Goal: Task Accomplishment & Management: Use online tool/utility

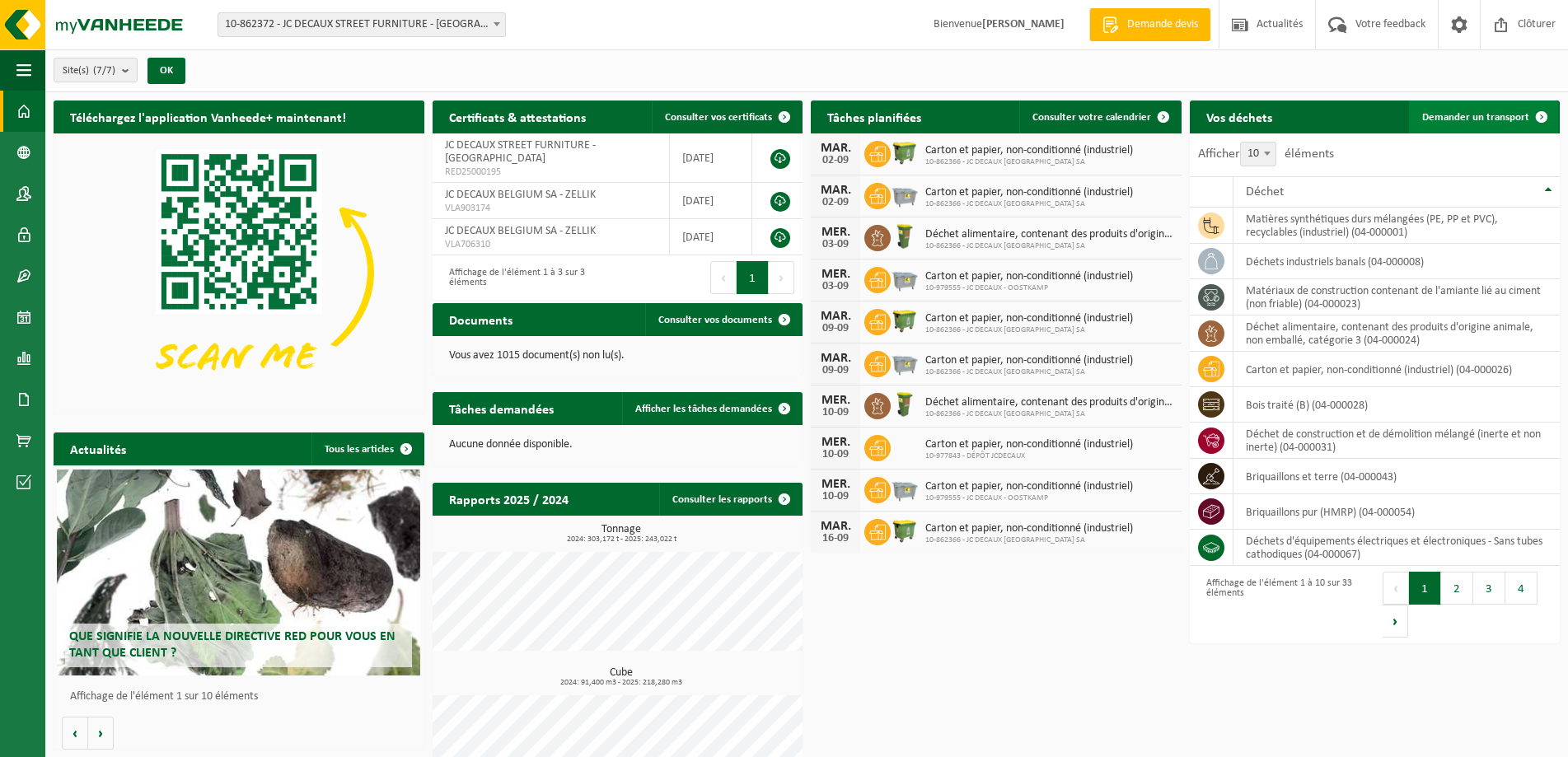
click at [1506, 112] on span "Demander un transport" at bounding box center [1476, 117] width 107 height 10
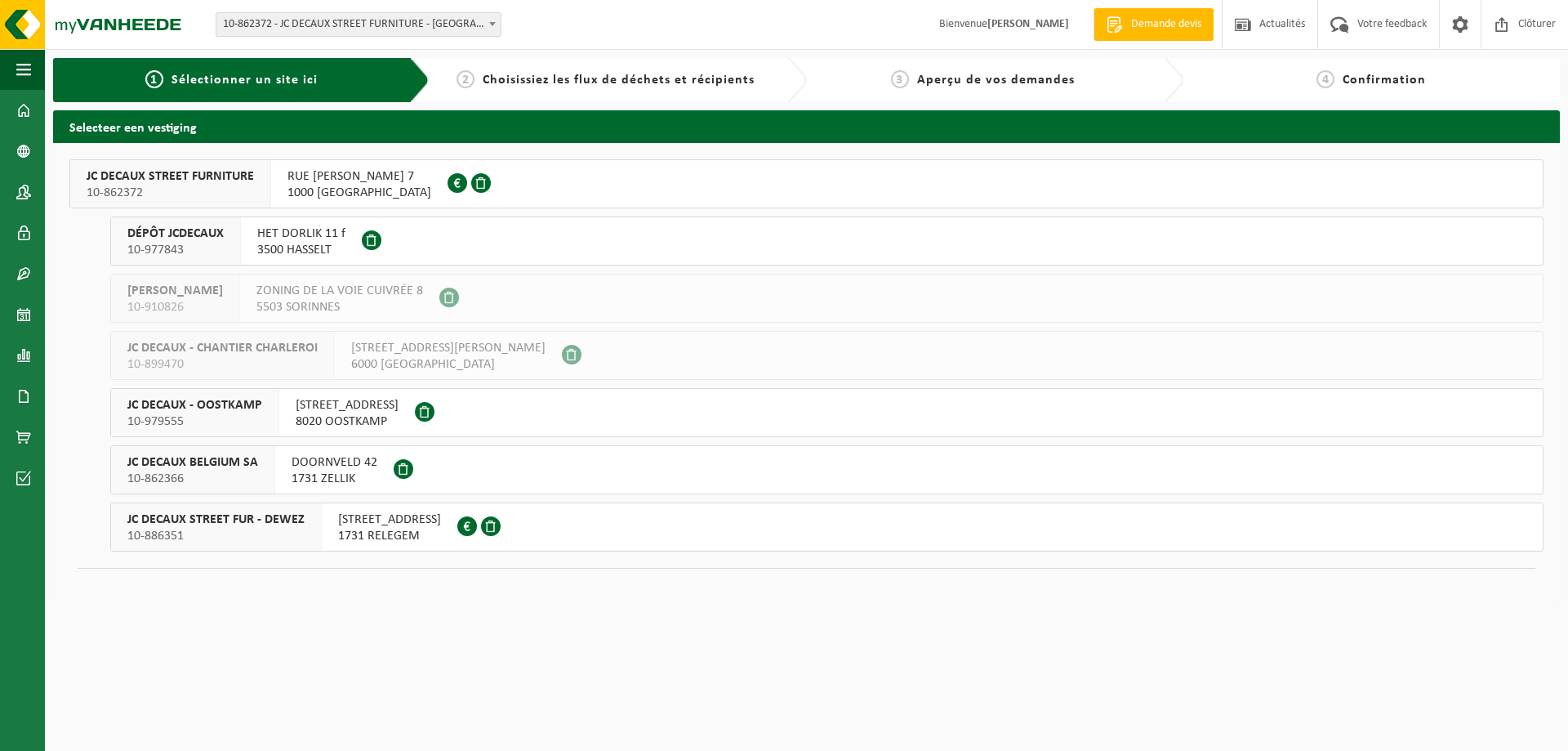
click at [331, 463] on span "DOORNVELD 42" at bounding box center [334, 462] width 86 height 16
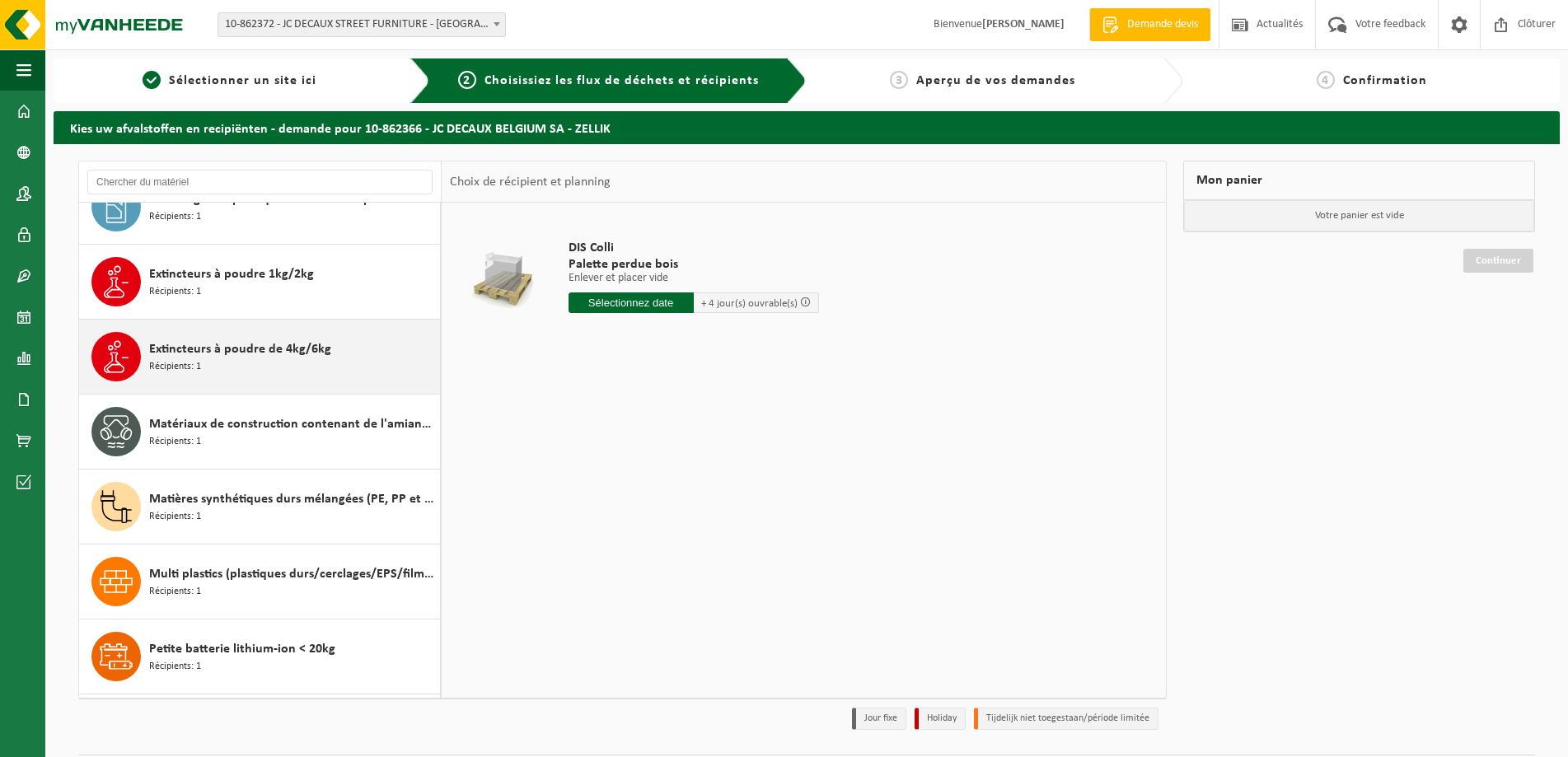
scroll to position [1752, 0]
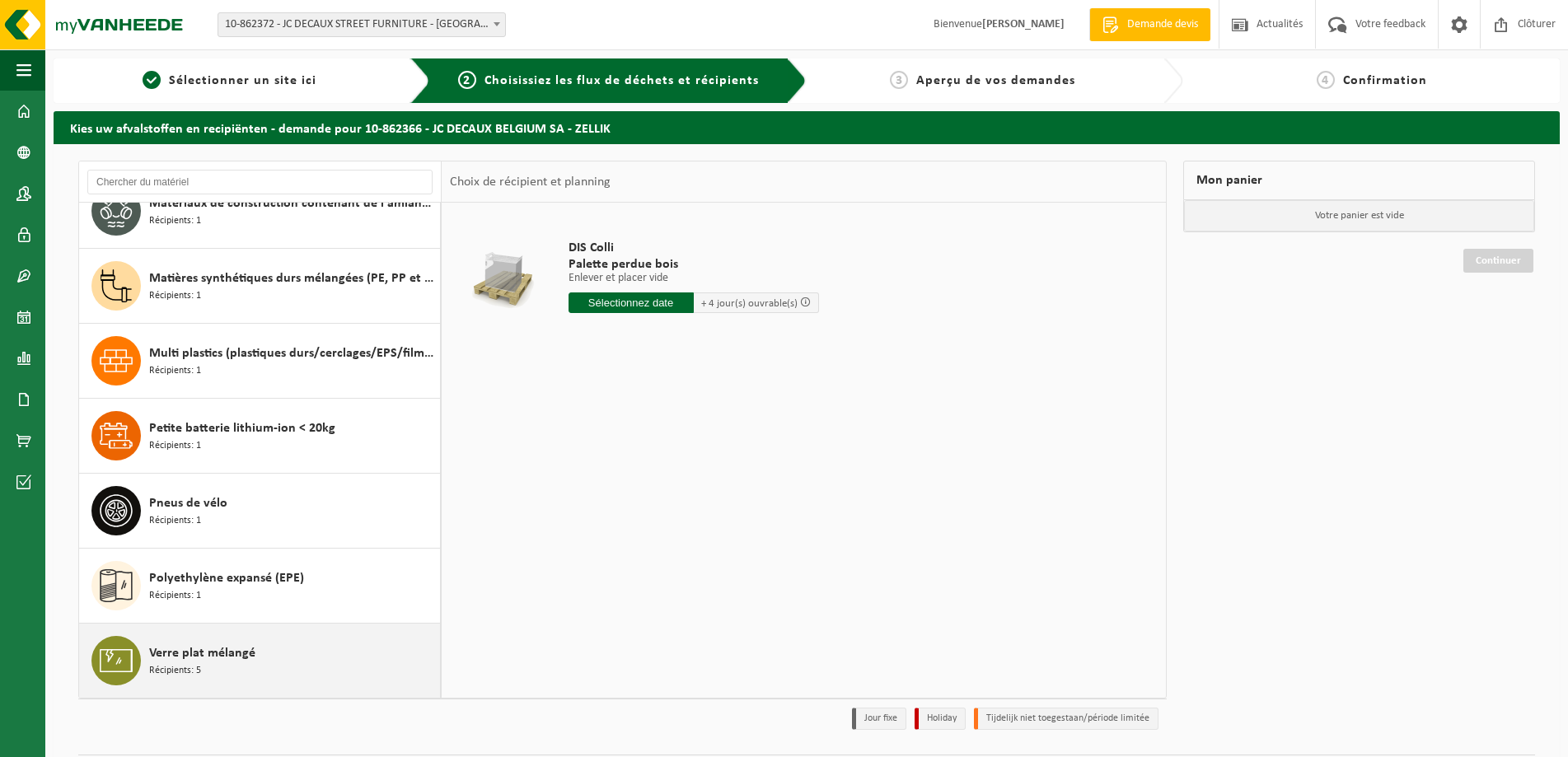
click at [252, 658] on span "Verre plat mélangé" at bounding box center [202, 653] width 106 height 20
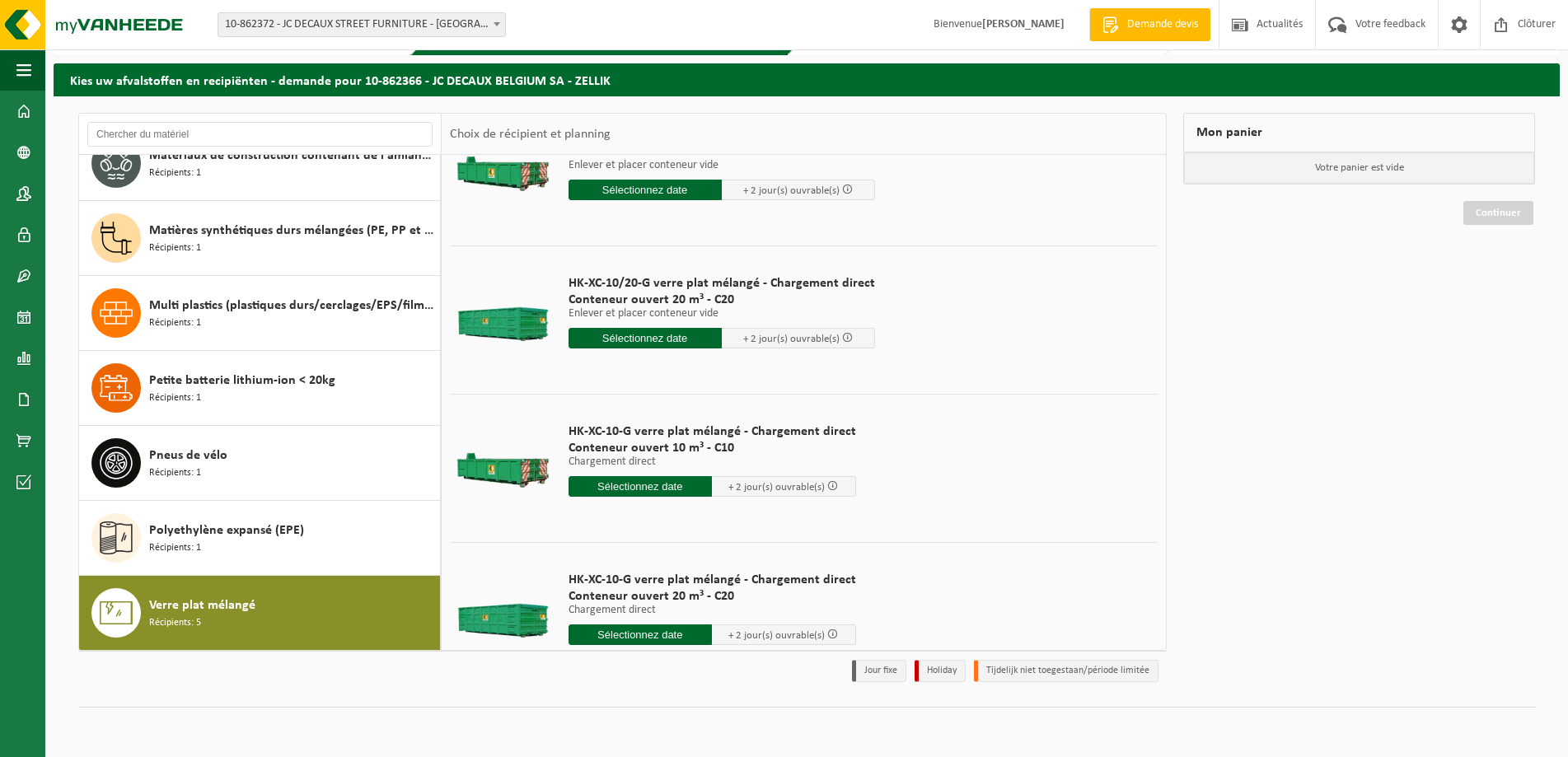
scroll to position [263, 0]
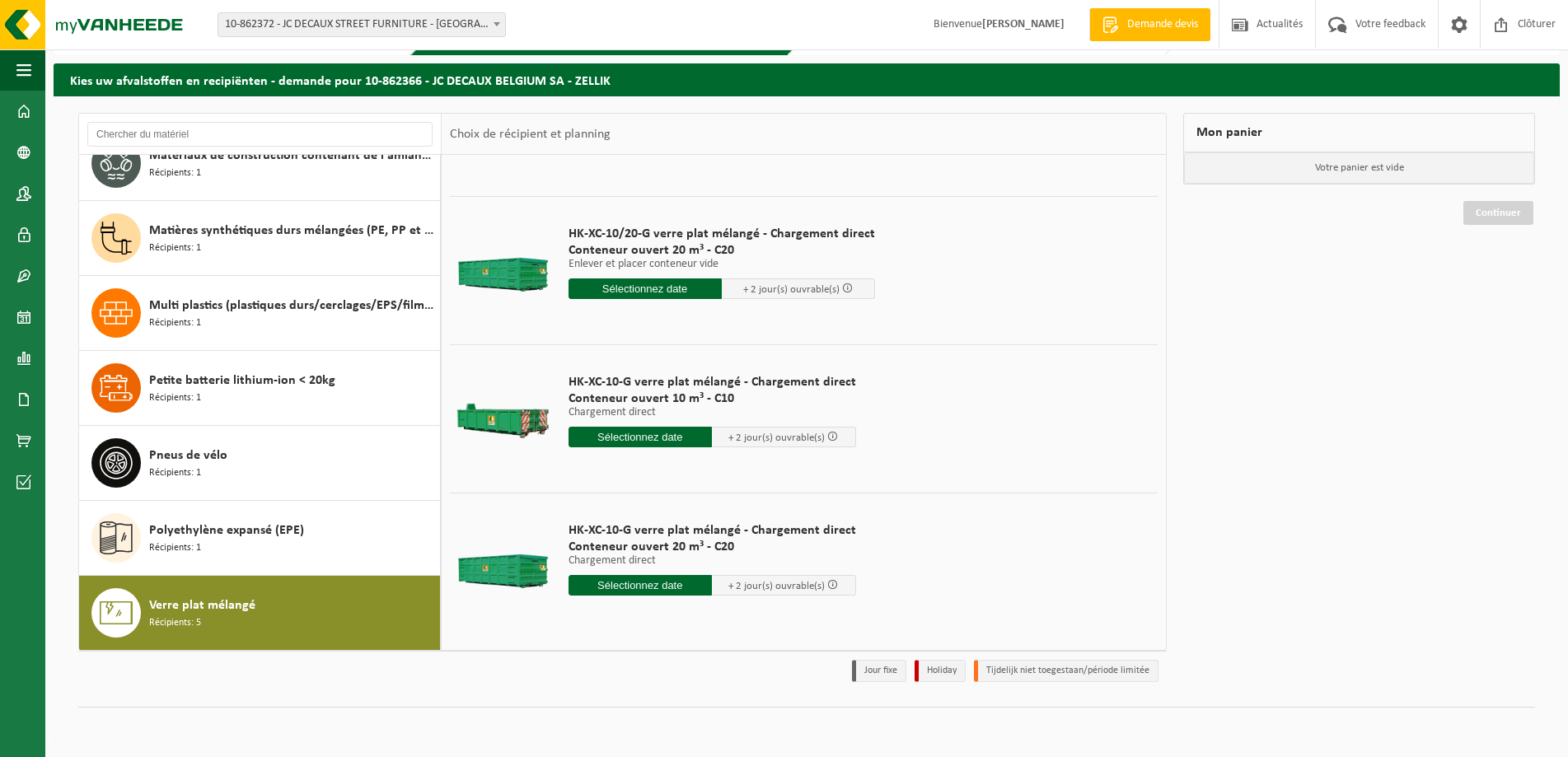
click at [642, 586] on input "text" at bounding box center [641, 585] width 144 height 21
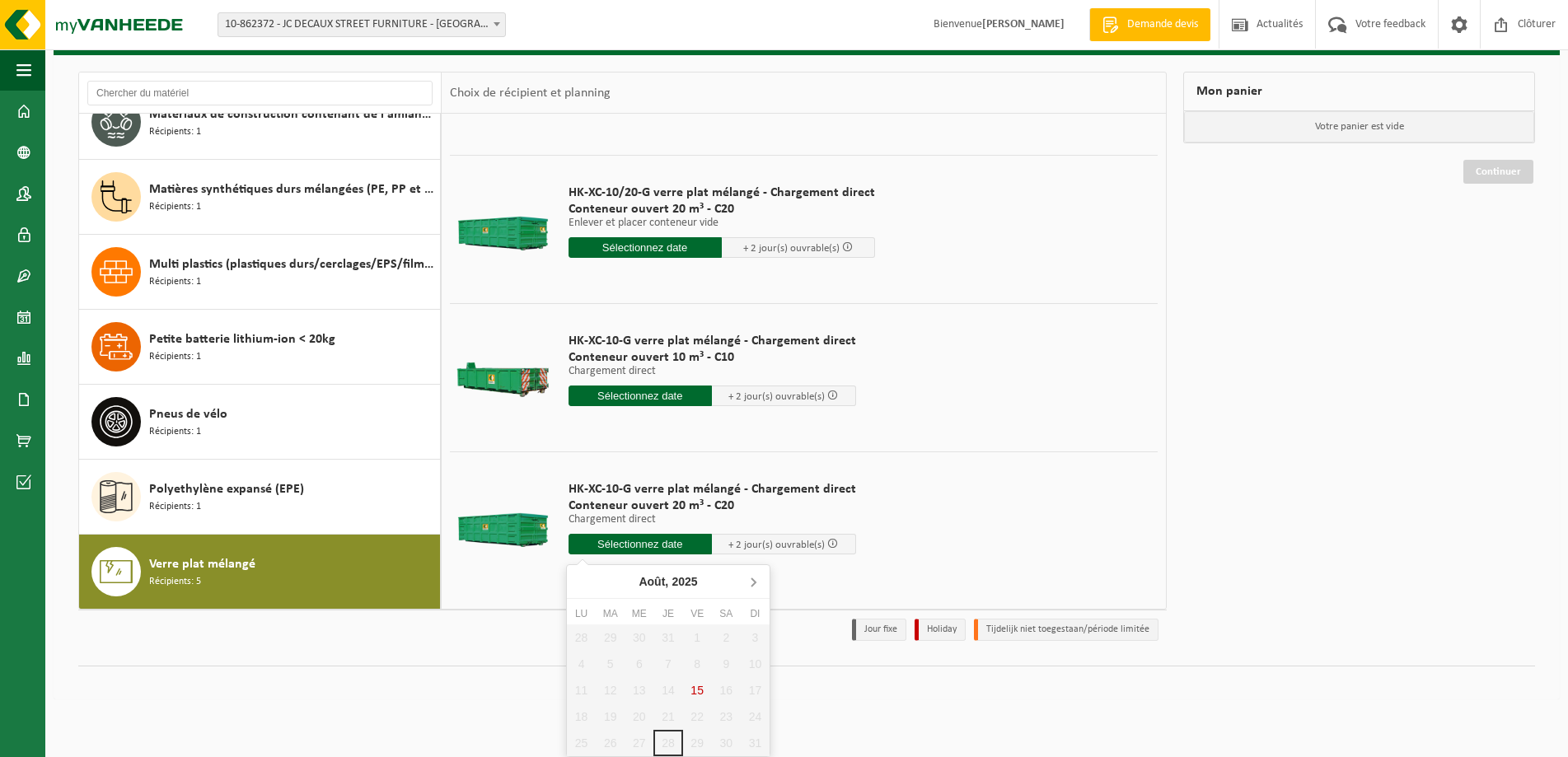
click at [753, 579] on icon at bounding box center [754, 582] width 4 height 9
click at [585, 661] on div "8" at bounding box center [582, 664] width 29 height 27
type input "à partir de 2025-09-08"
type input "2025-09-08"
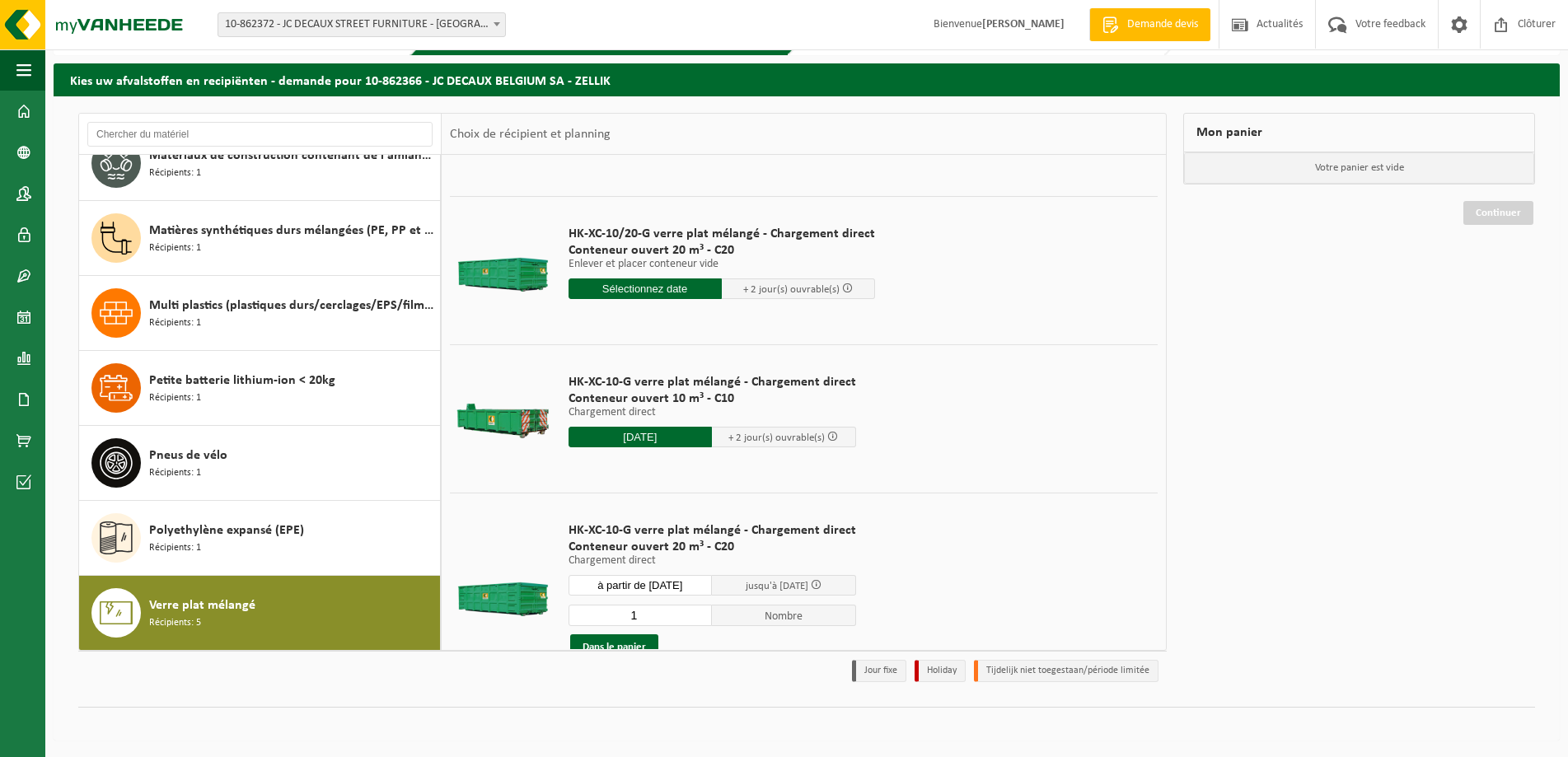
scroll to position [47, 0]
click at [621, 641] on button "Dans le panier" at bounding box center [614, 648] width 88 height 27
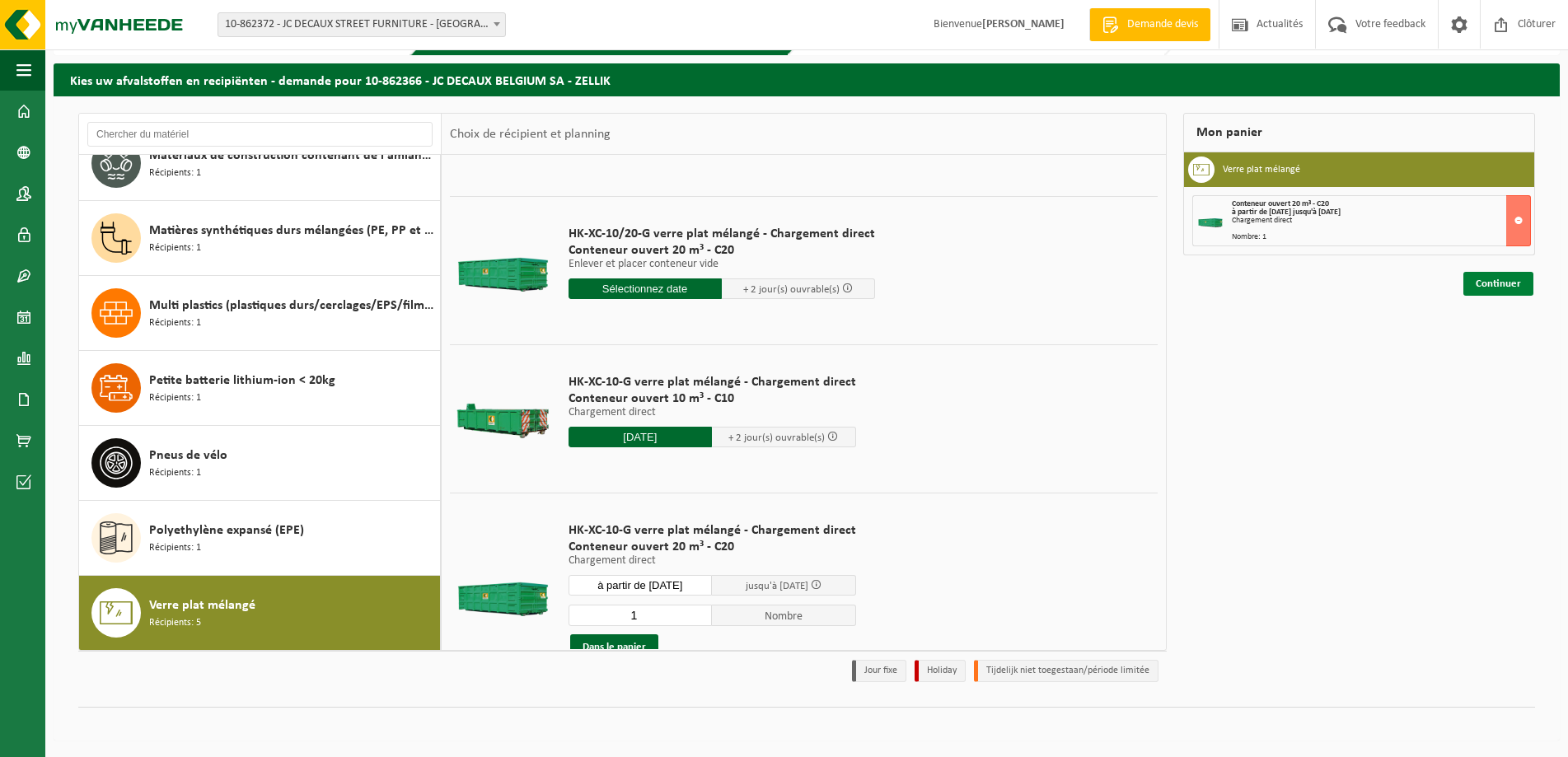
click at [1487, 281] on link "Continuer" at bounding box center [1499, 283] width 70 height 24
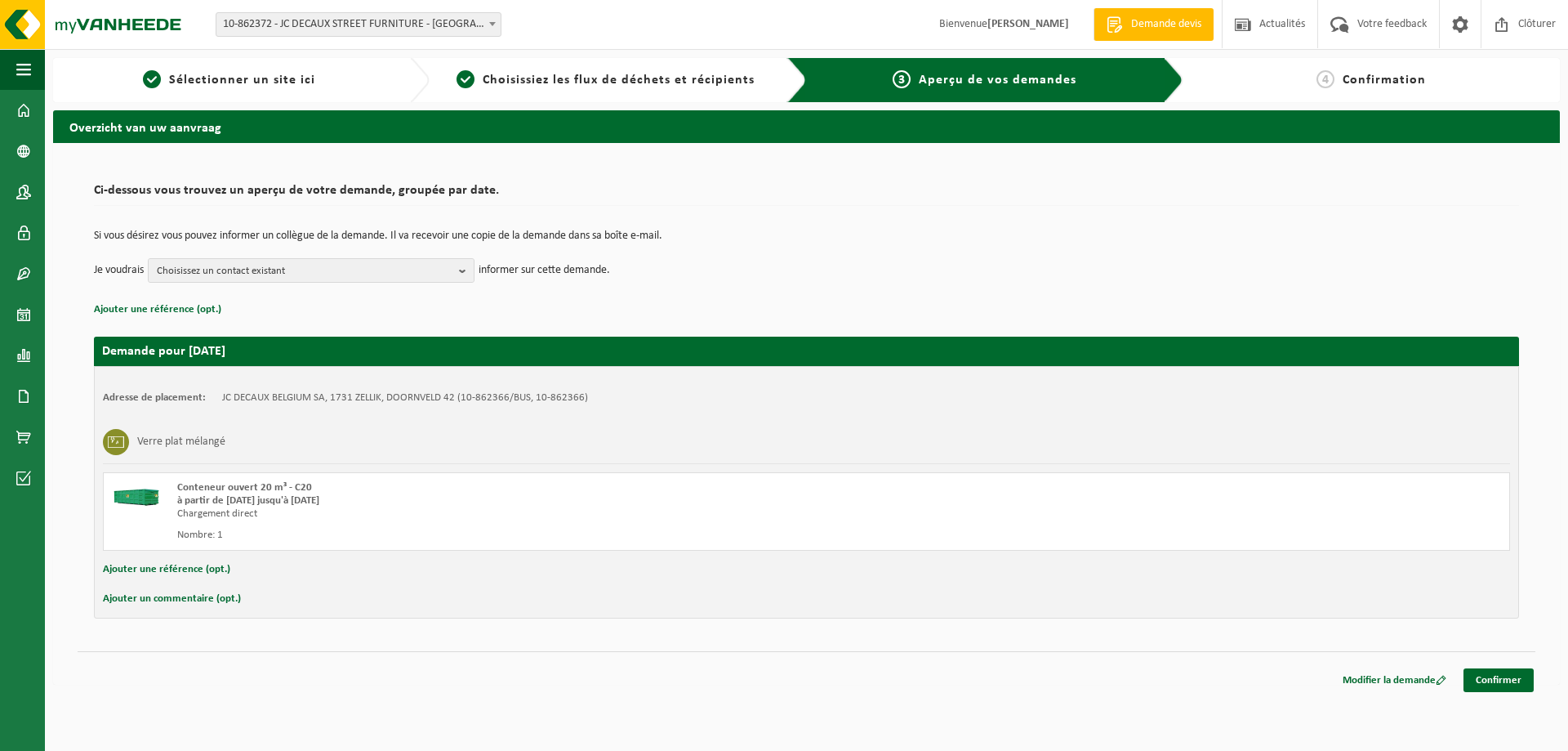
click at [170, 598] on button "Ajouter un commentaire (opt.)" at bounding box center [171, 598] width 138 height 22
click at [205, 601] on input "text" at bounding box center [832, 600] width 1322 height 24
type input "il s'agit d'un échange et pas un chargement direct merci."
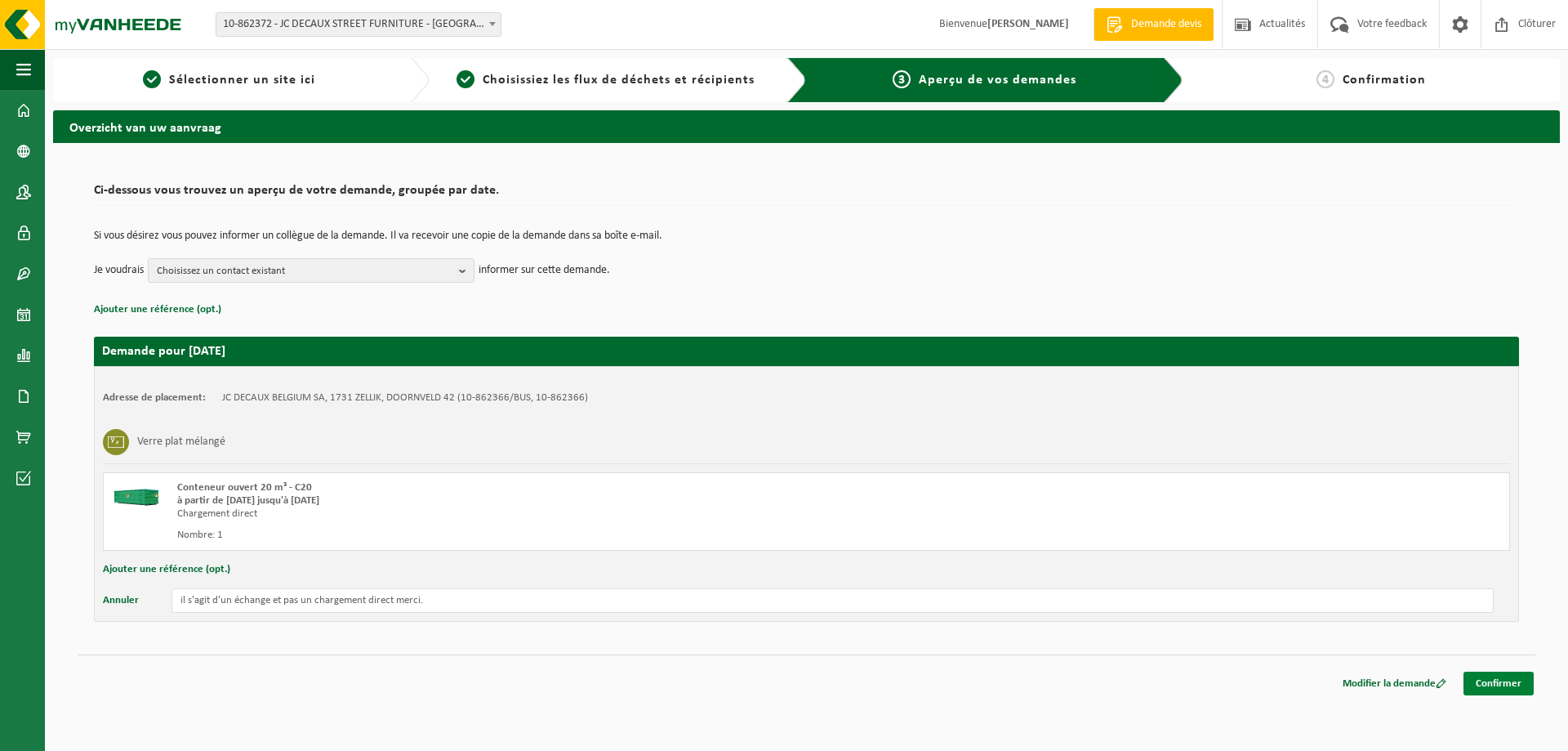
click at [1490, 681] on link "Confirmer" at bounding box center [1498, 683] width 71 height 24
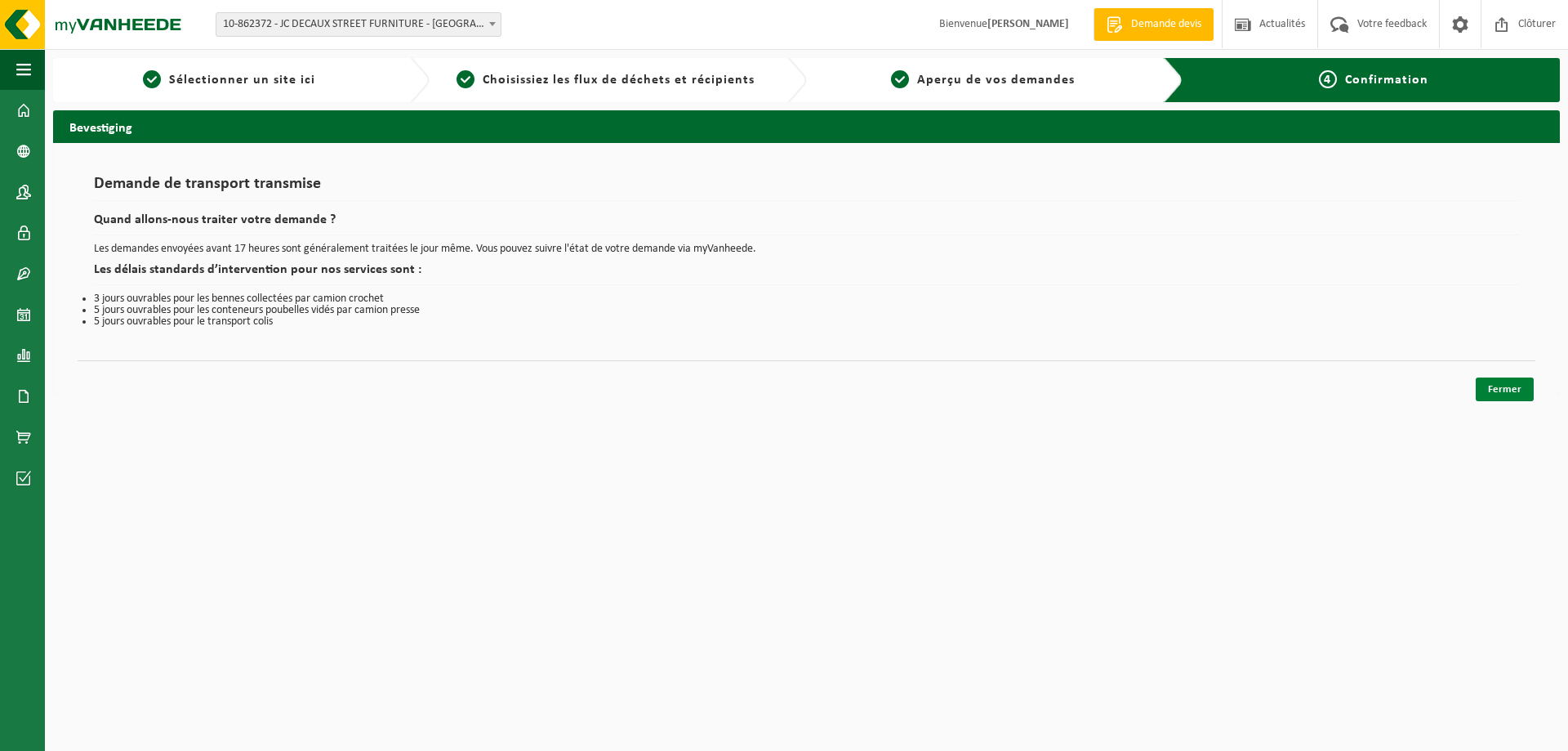
click at [1513, 388] on link "Fermer" at bounding box center [1505, 389] width 58 height 24
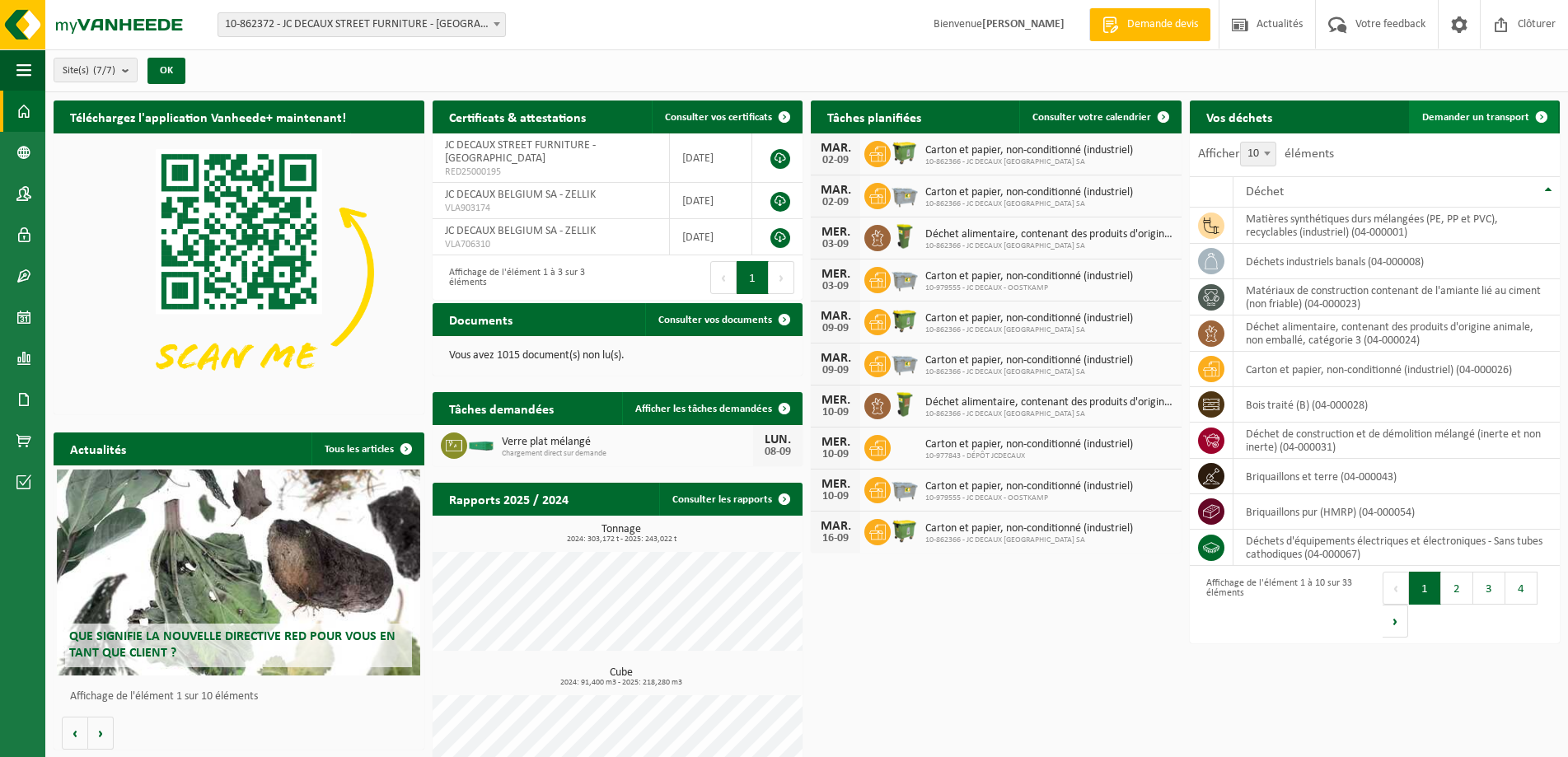
click at [1456, 115] on span "Demander un transport" at bounding box center [1476, 117] width 107 height 10
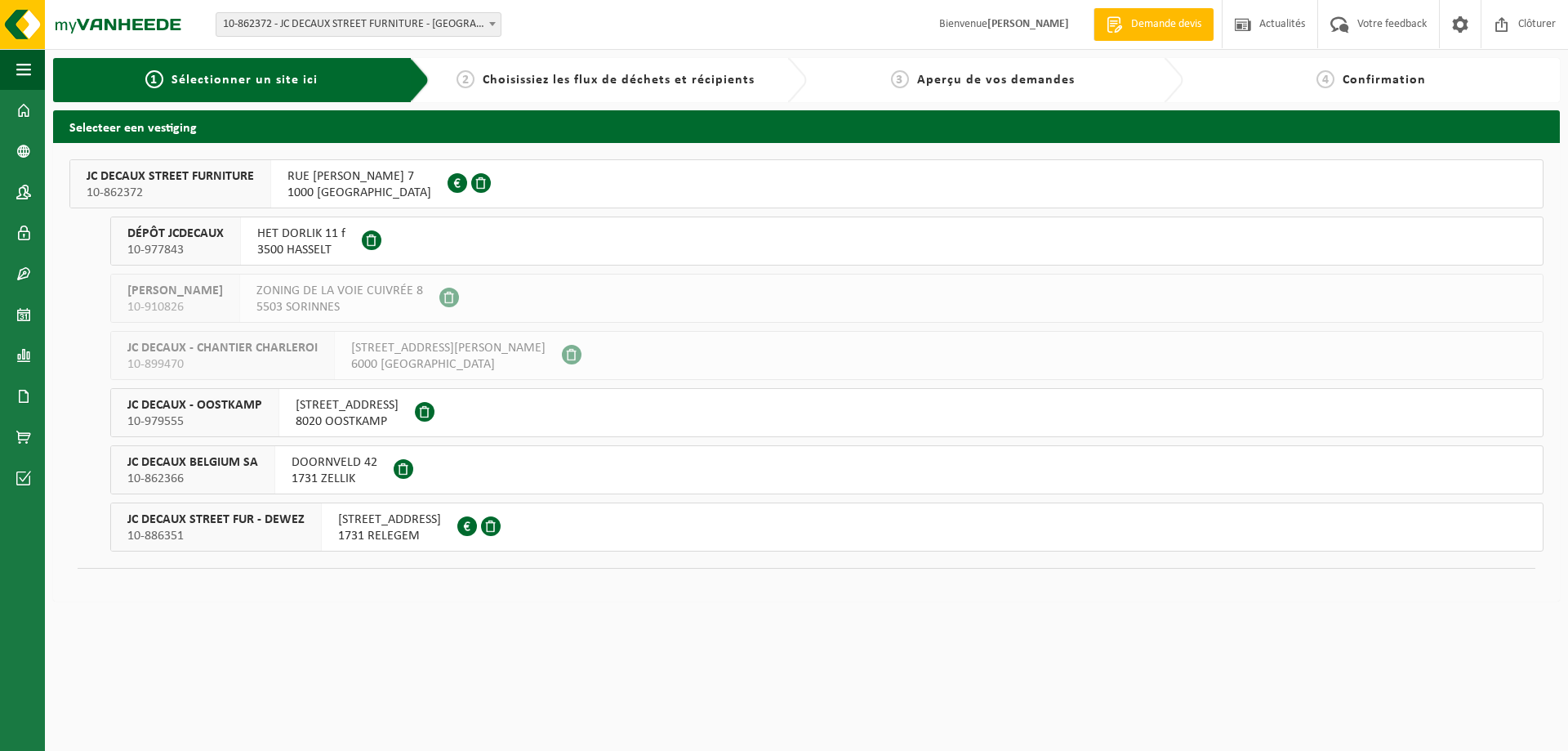
click at [321, 463] on span "DOORNVELD 42" at bounding box center [334, 462] width 86 height 16
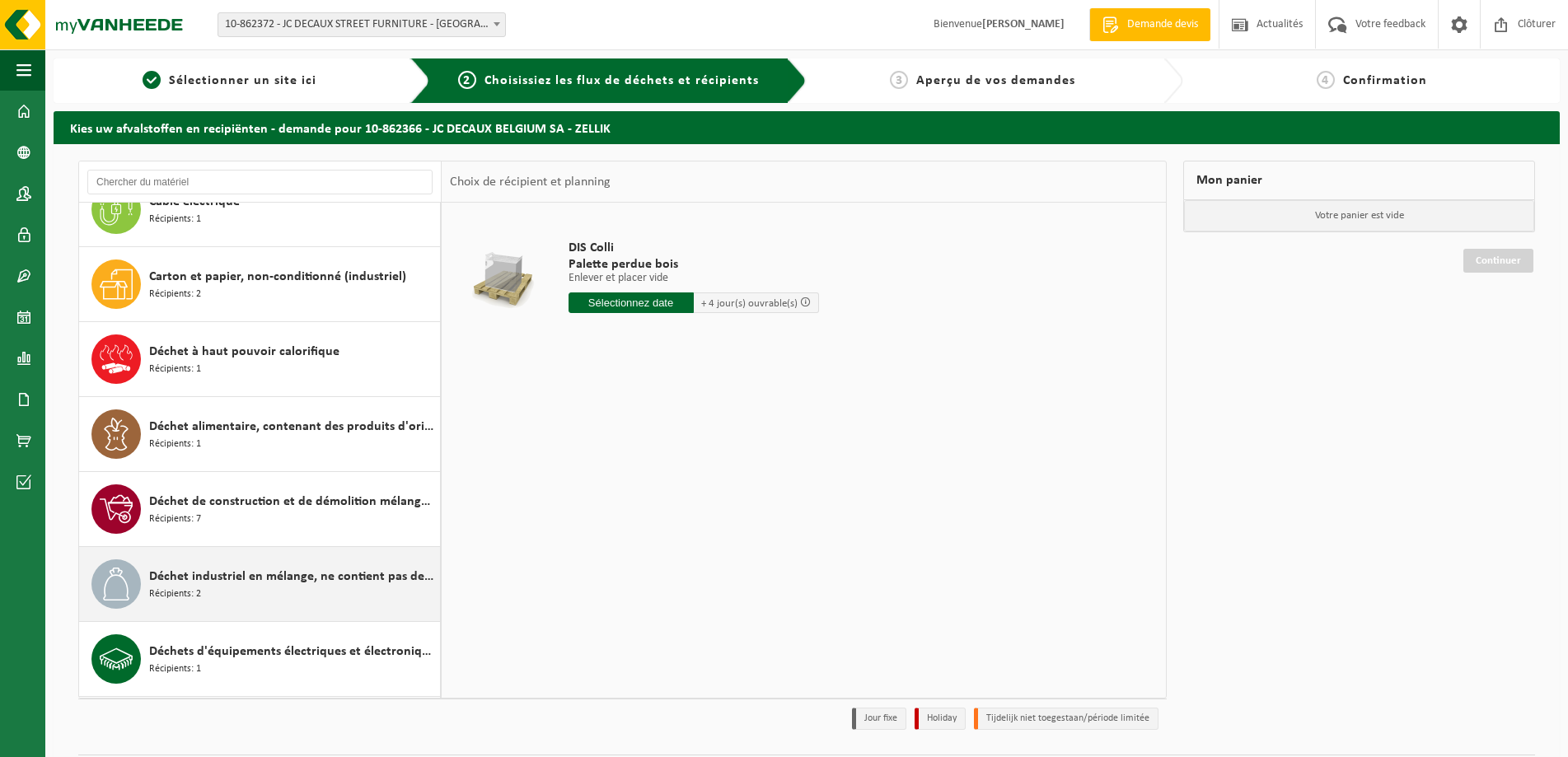
scroll to position [659, 0]
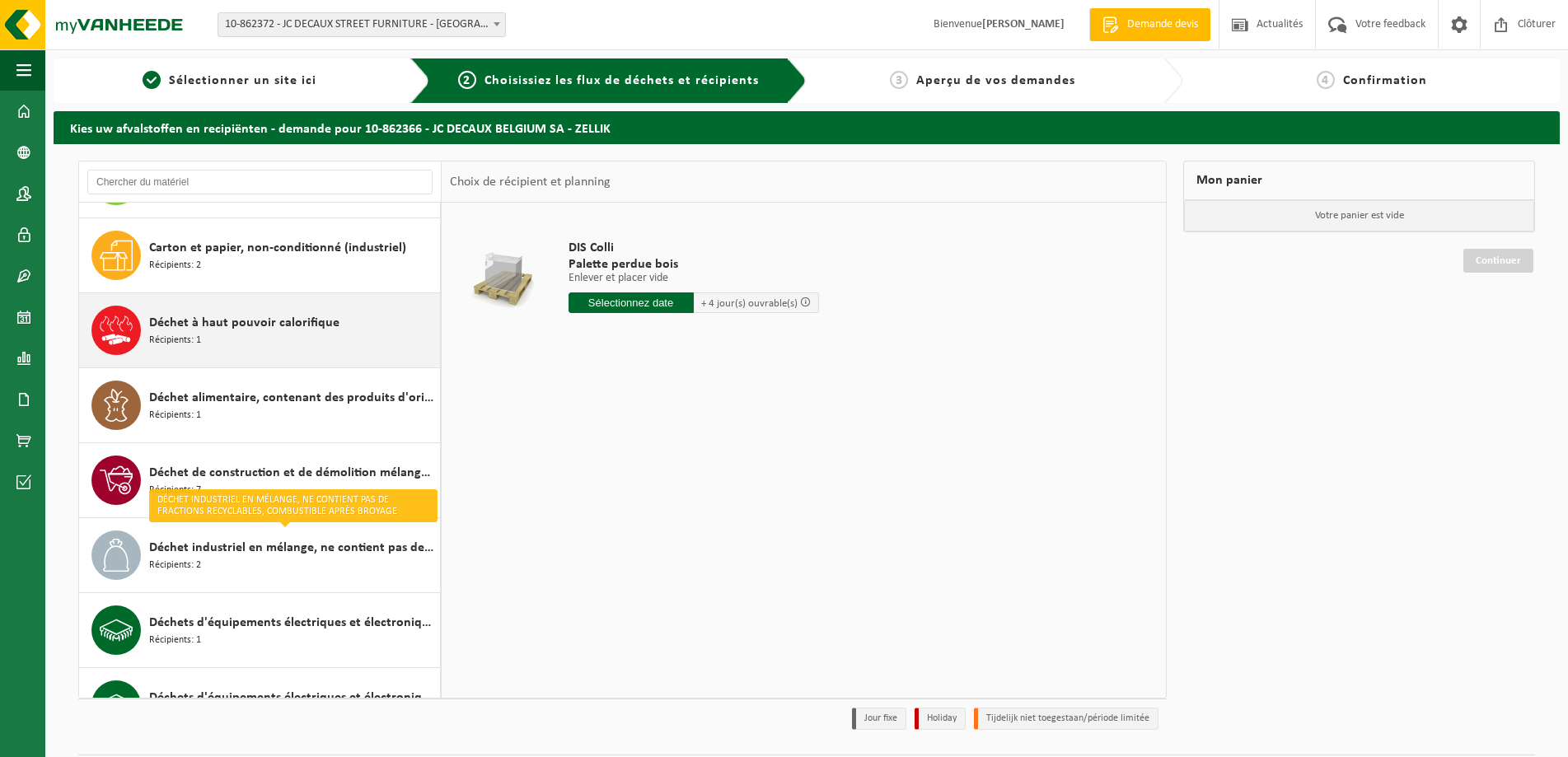
click at [234, 335] on div "Déchet à haut pouvoir calorifique Récipients: 1" at bounding box center [293, 331] width 287 height 49
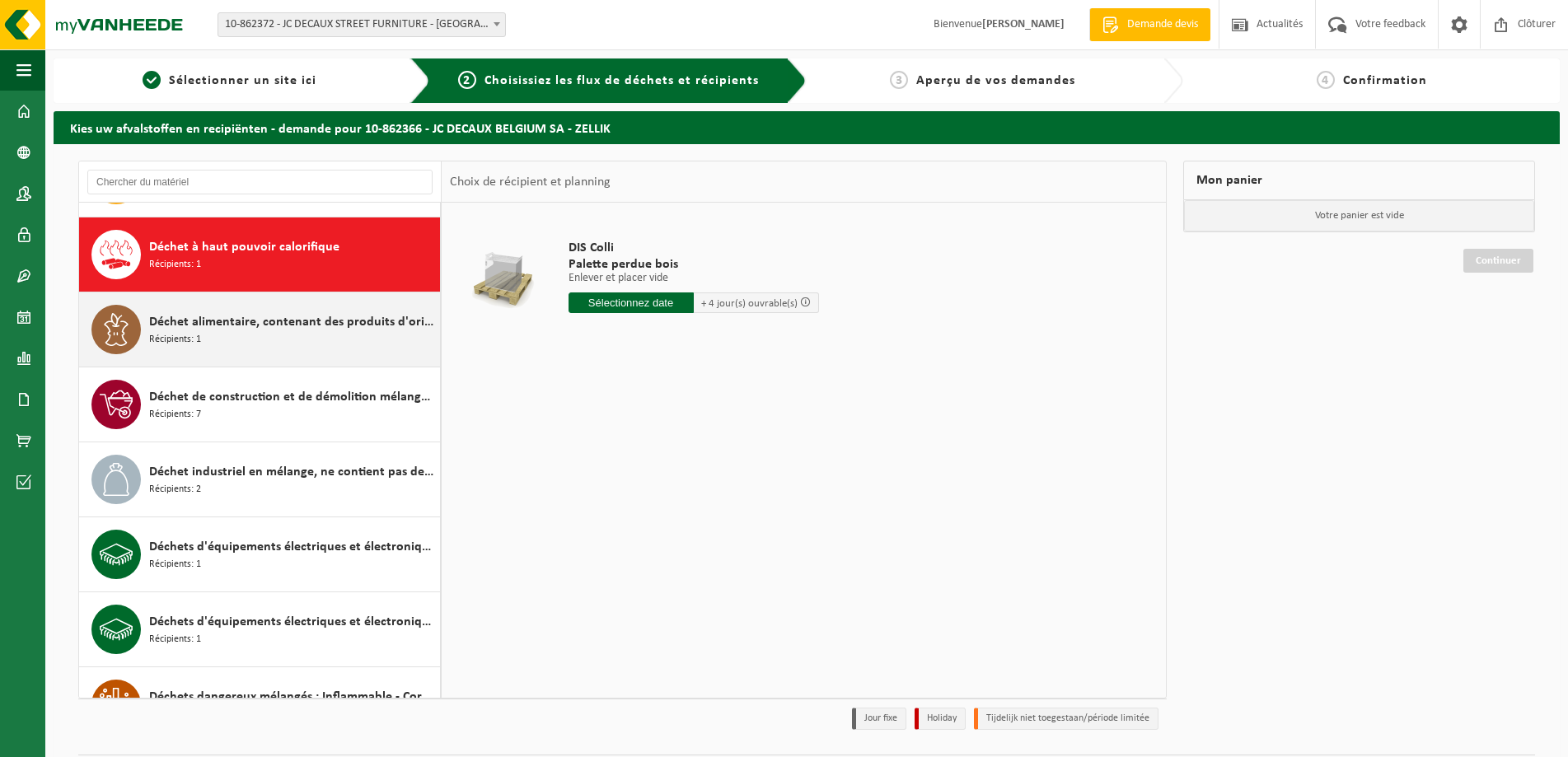
scroll to position [749, 0]
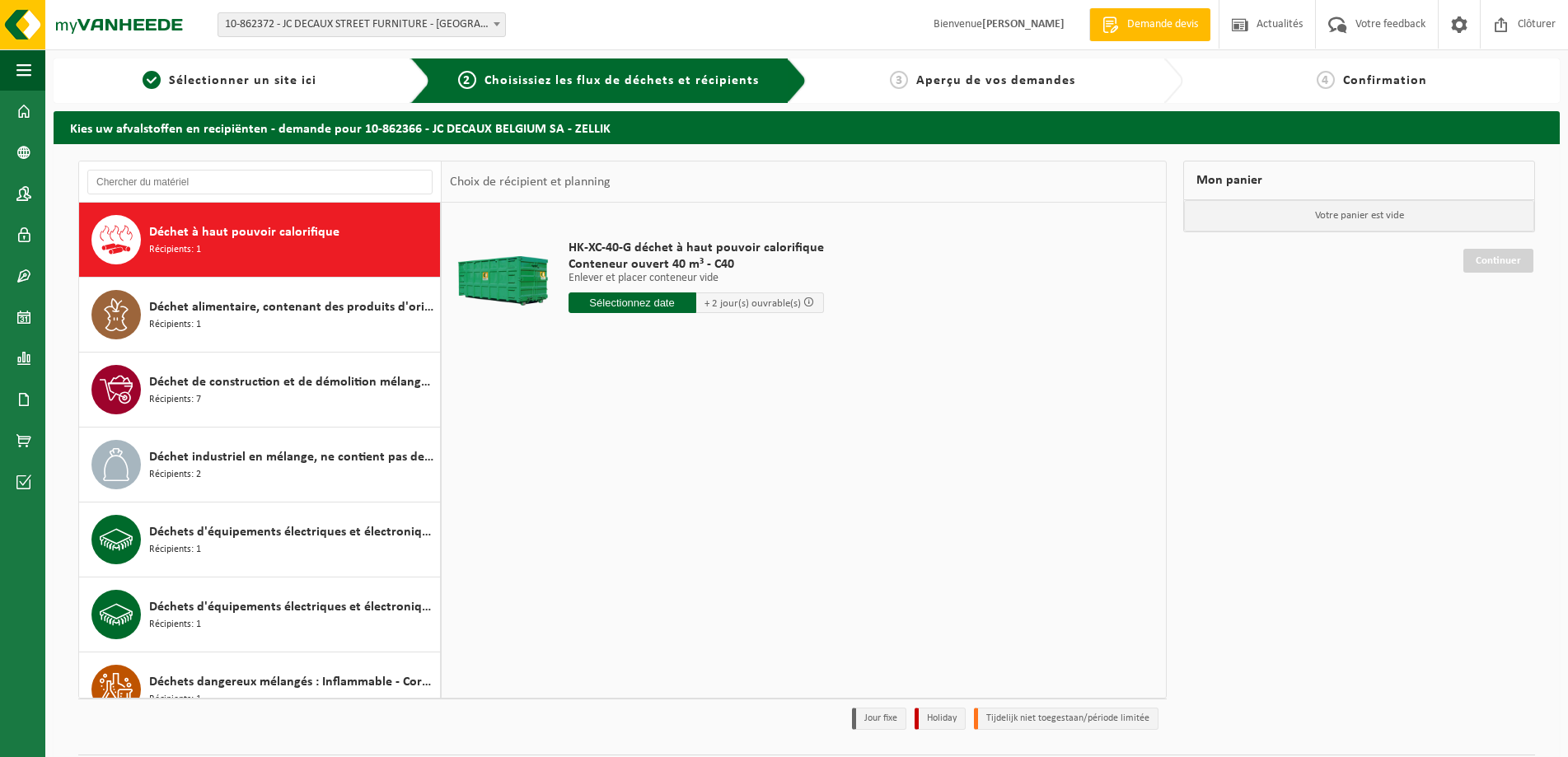
click at [617, 301] on input "text" at bounding box center [632, 303] width 127 height 21
click at [754, 338] on icon at bounding box center [755, 340] width 27 height 27
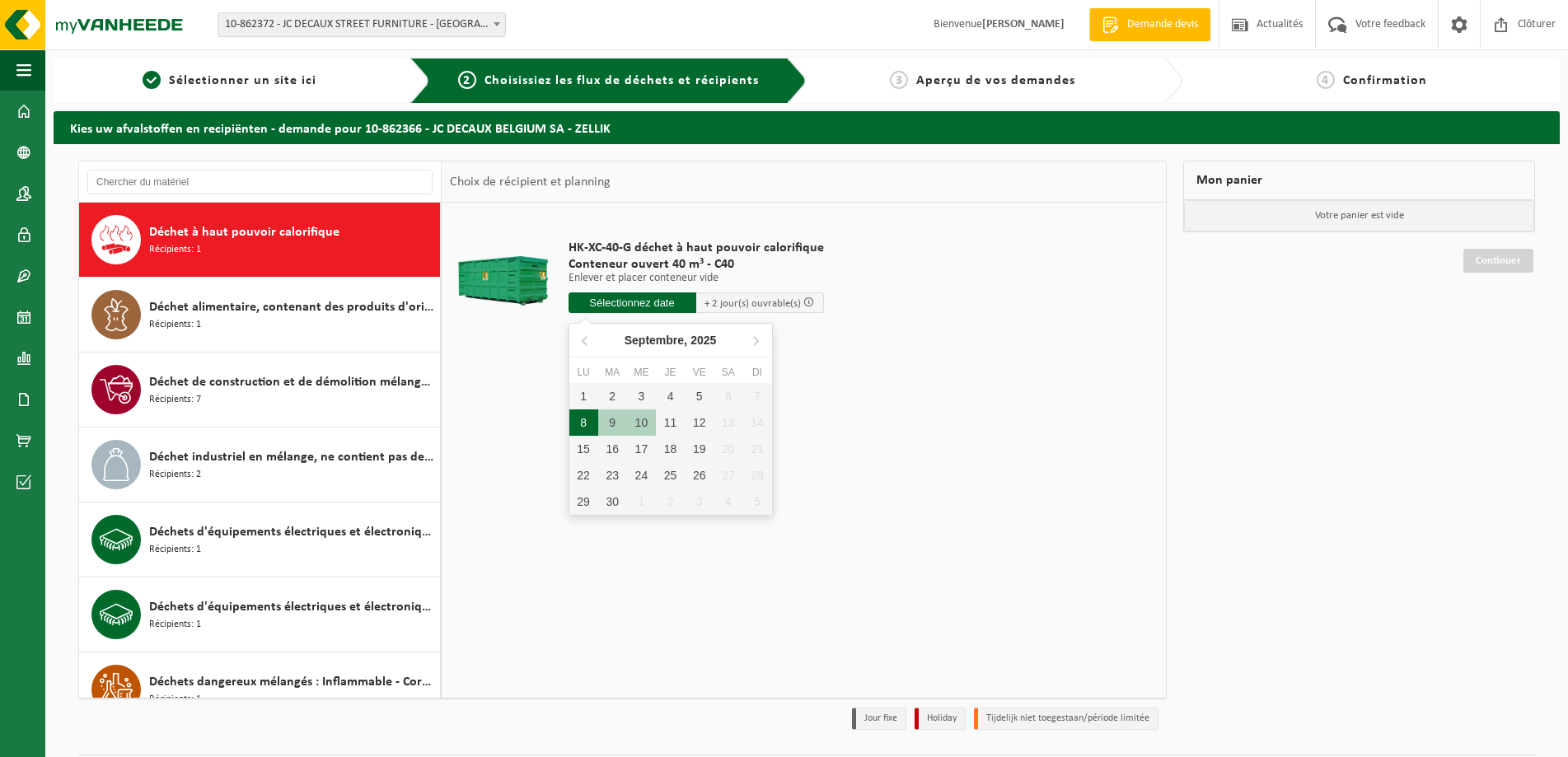
click at [580, 423] on div "8" at bounding box center [583, 423] width 29 height 27
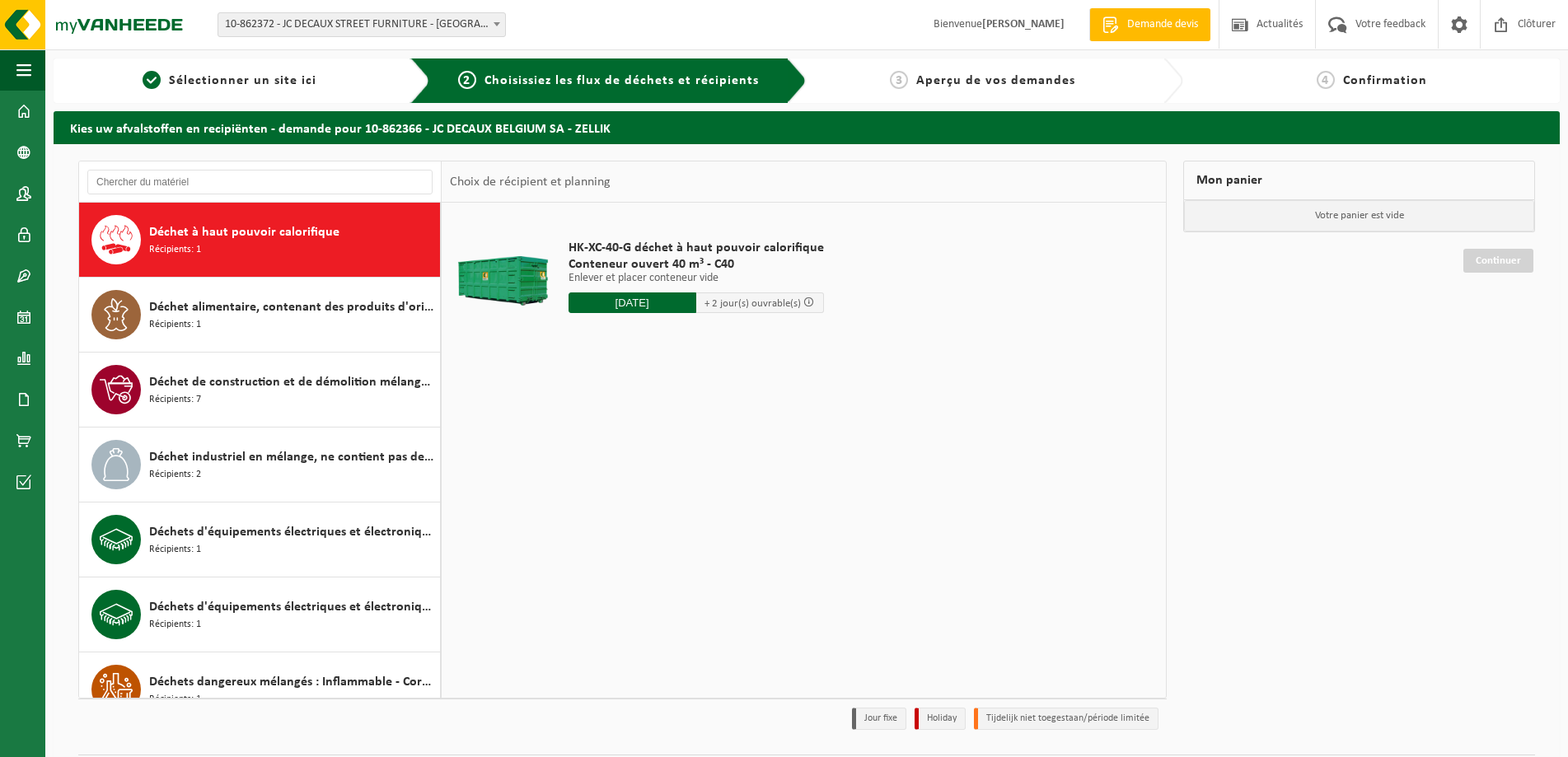
type input "à partir de 2025-09-08"
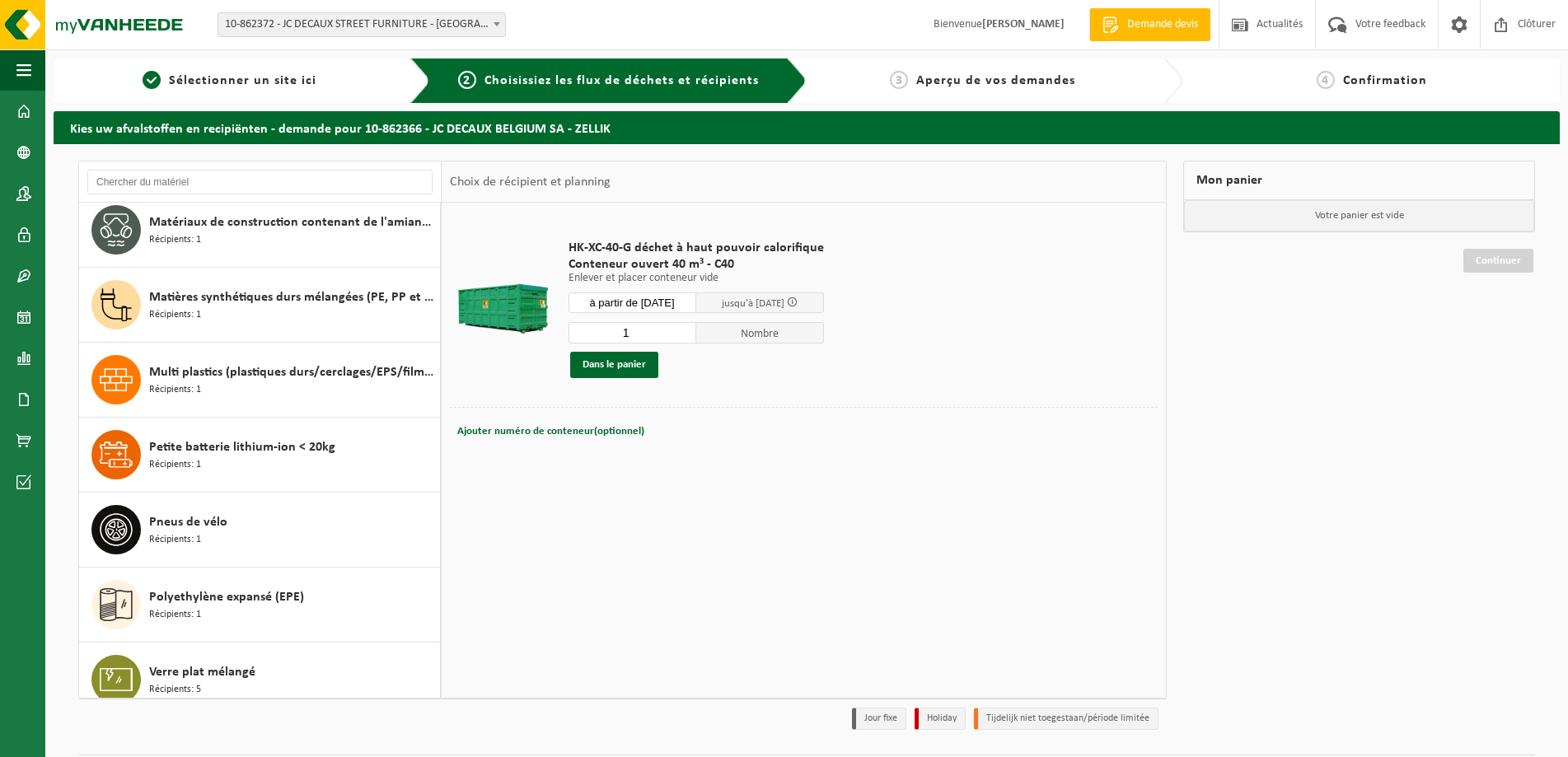
scroll to position [1752, 0]
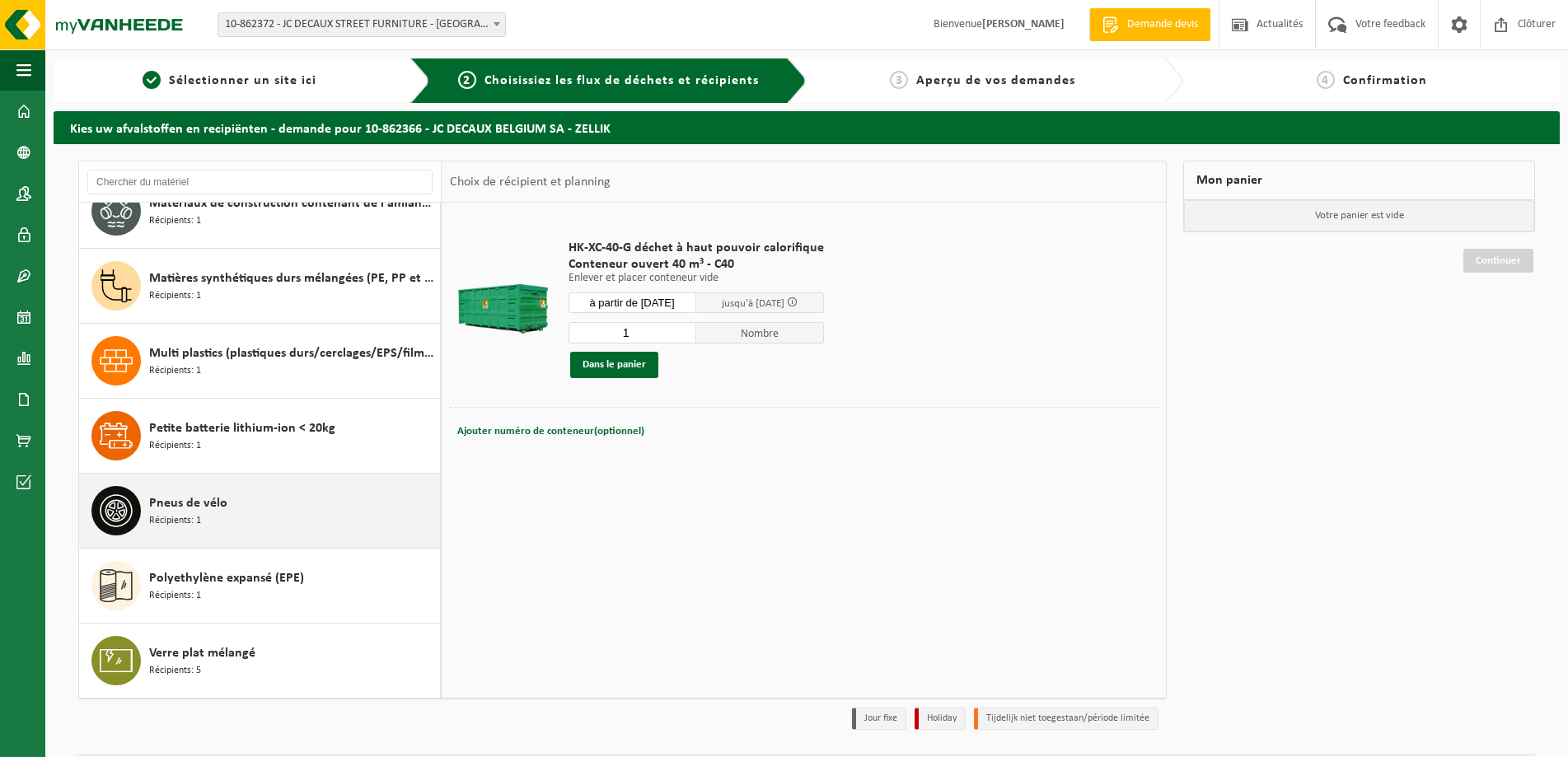
click at [167, 508] on span "Pneus de vélo" at bounding box center [188, 502] width 78 height 20
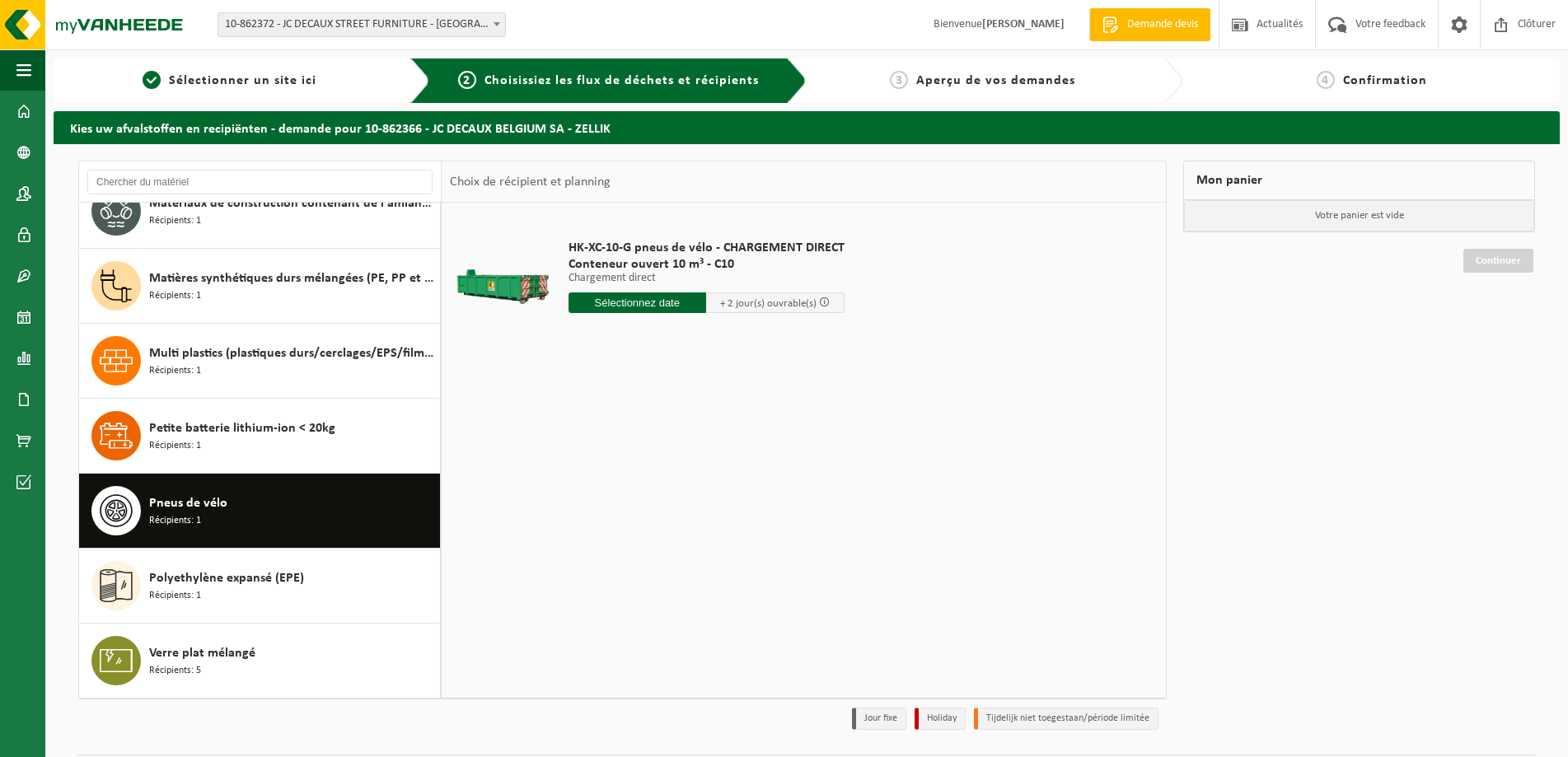
click at [629, 300] on input "text" at bounding box center [638, 303] width 139 height 21
click at [757, 339] on icon at bounding box center [755, 340] width 27 height 27
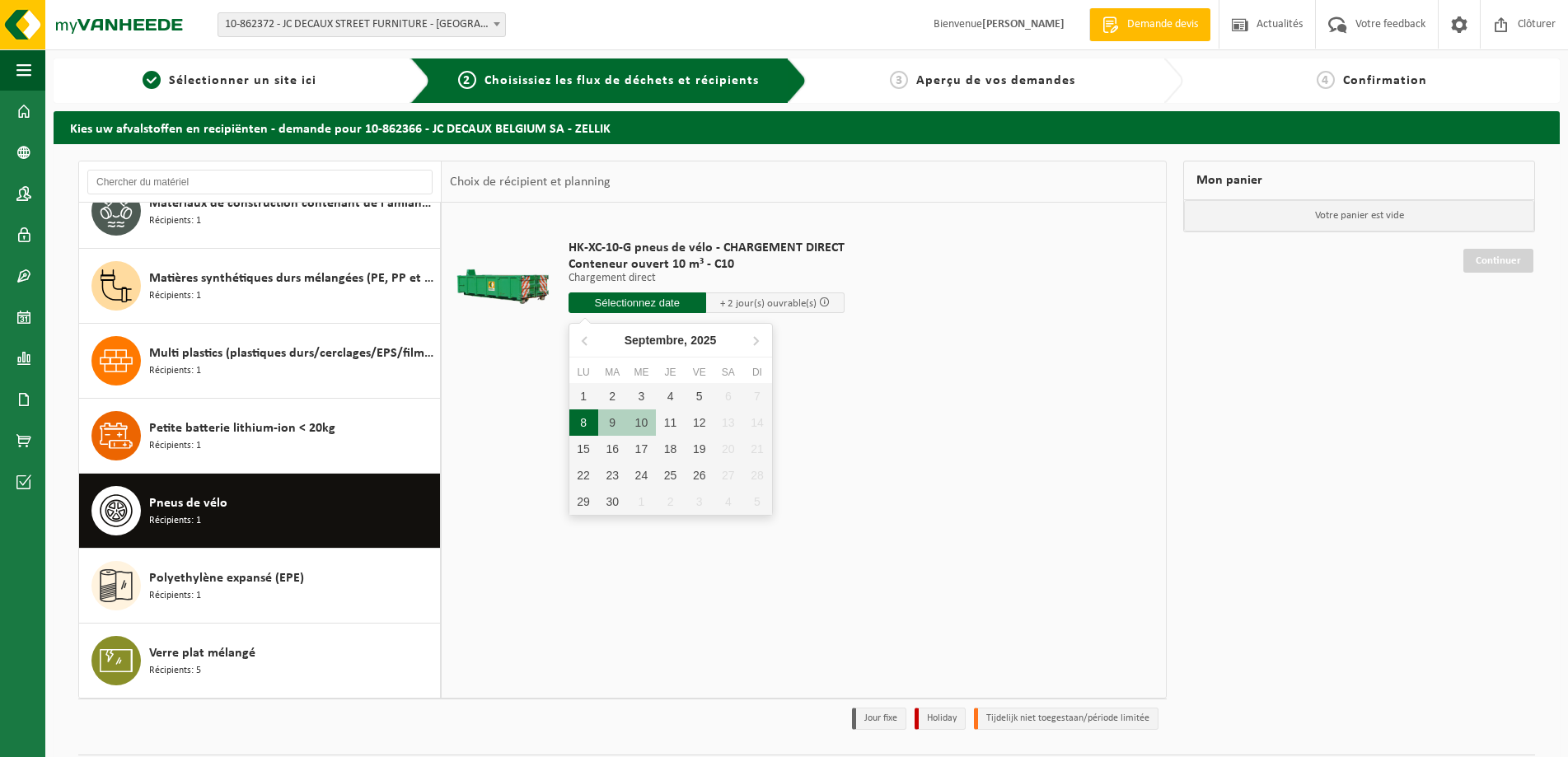
click at [587, 420] on div "8" at bounding box center [583, 423] width 29 height 27
type input "à partir de 2025-09-08"
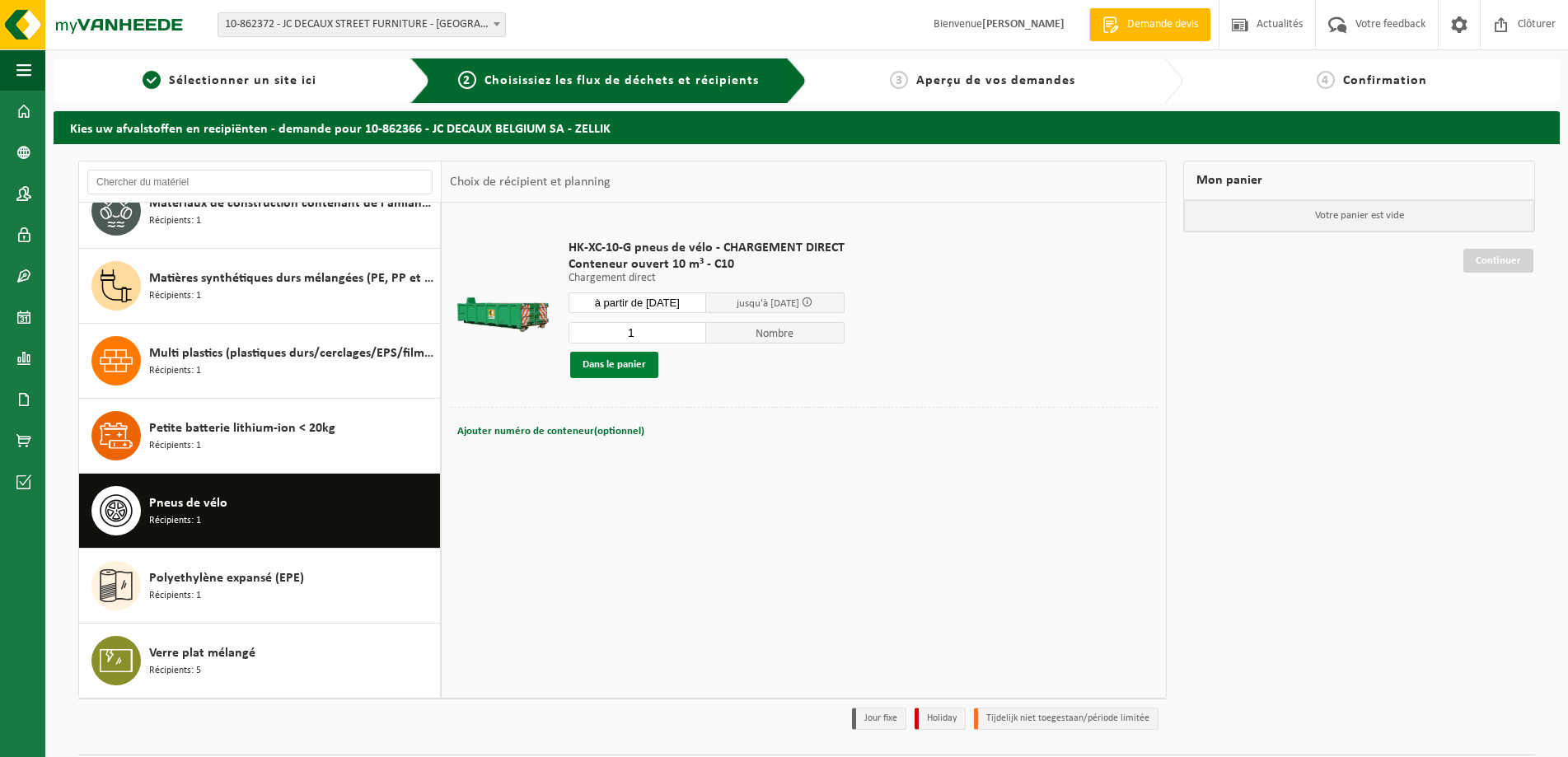
click at [612, 357] on button "Dans le panier" at bounding box center [614, 365] width 88 height 27
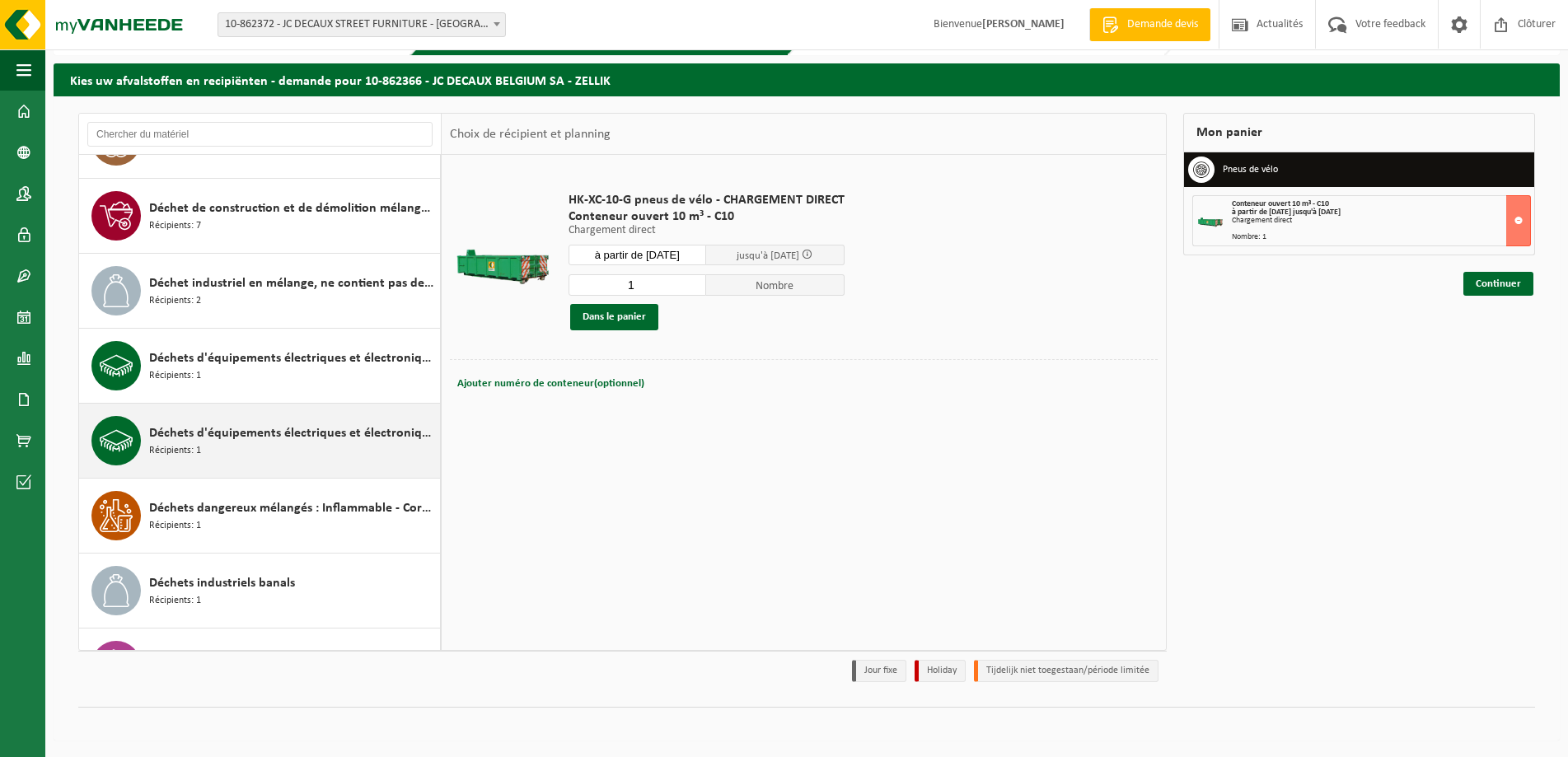
scroll to position [846, 0]
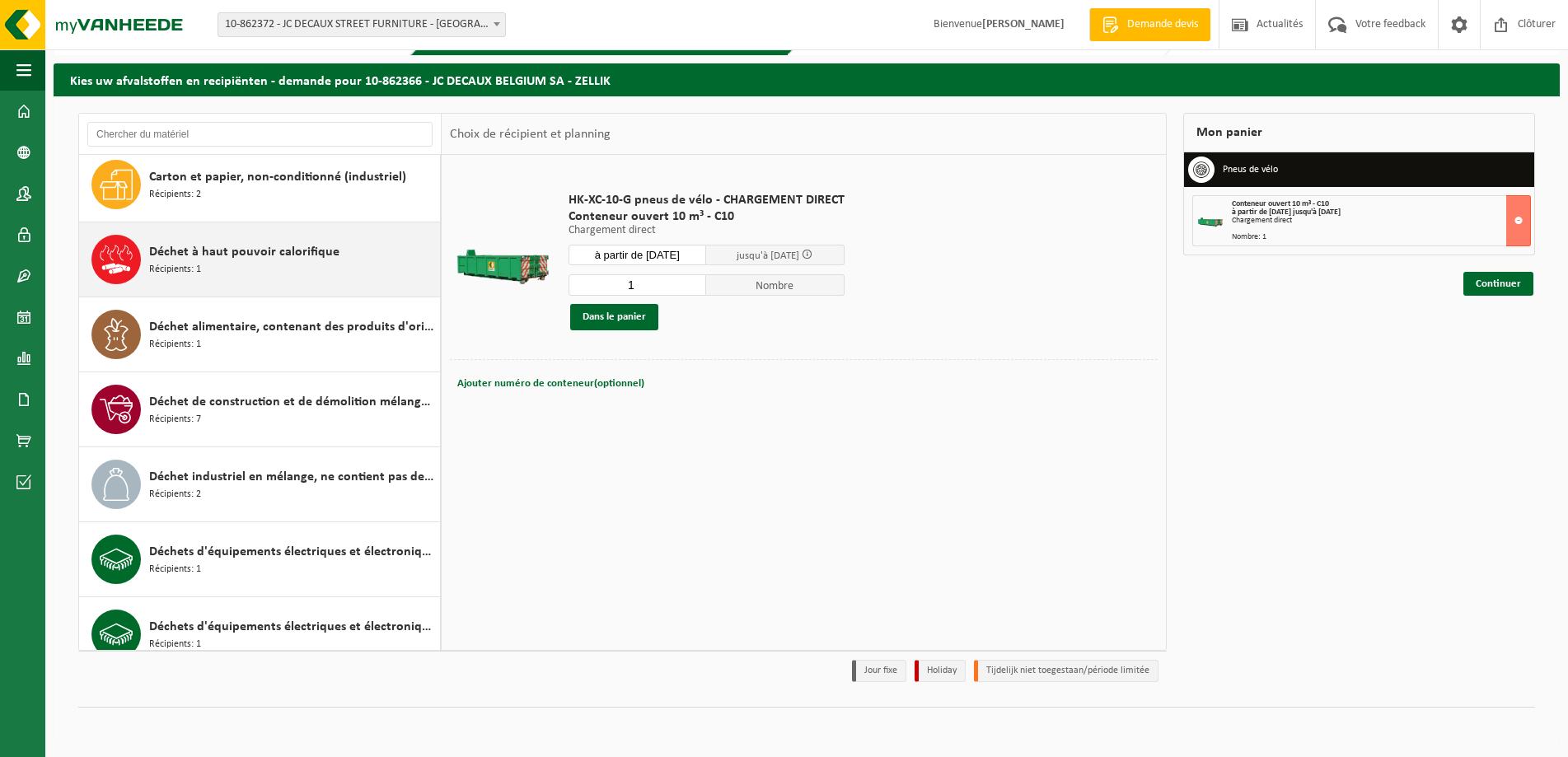
click at [246, 263] on div "Déchet à haut pouvoir calorifique Récipients: 1" at bounding box center [293, 259] width 287 height 49
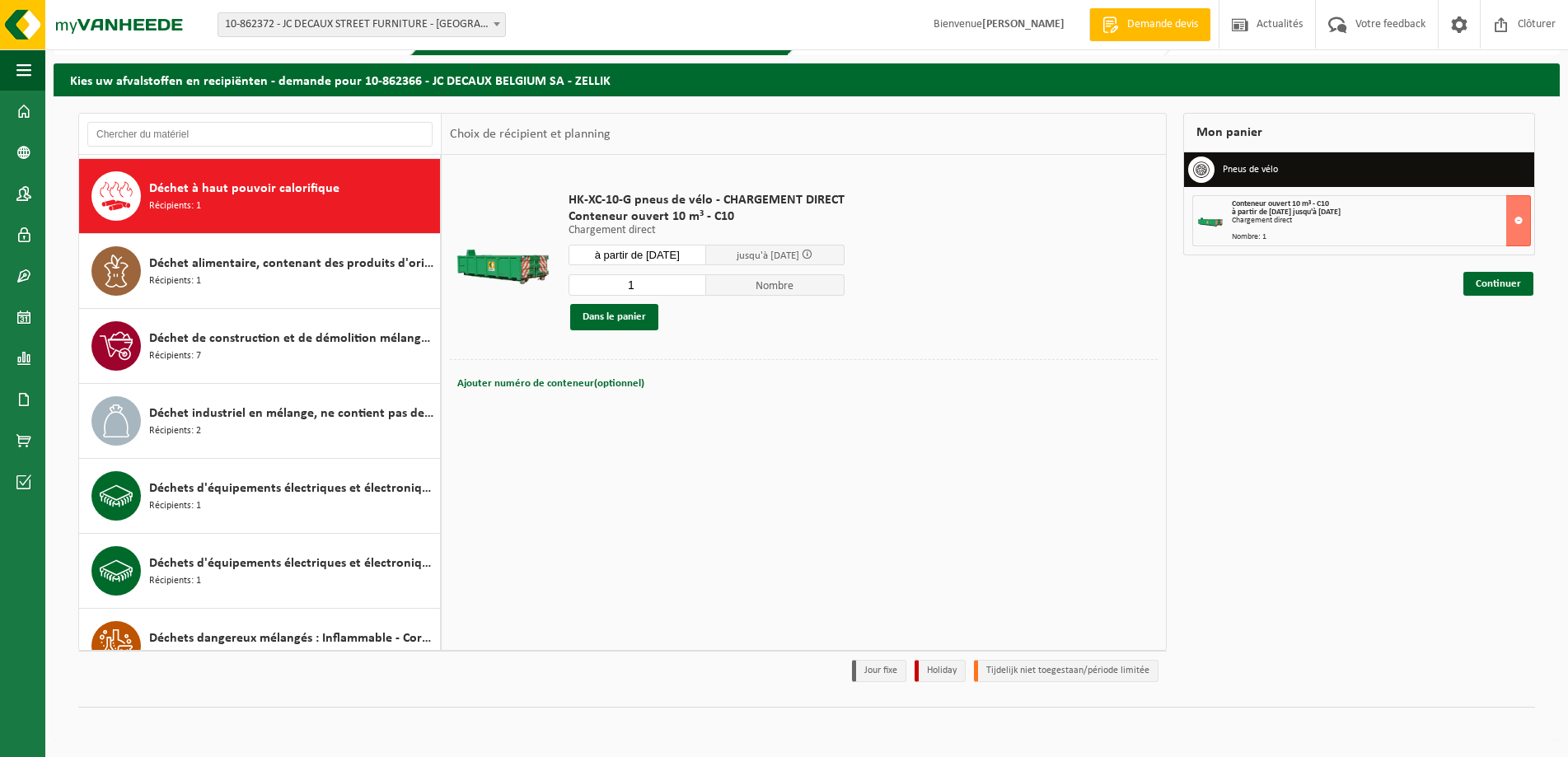
scroll to position [749, 0]
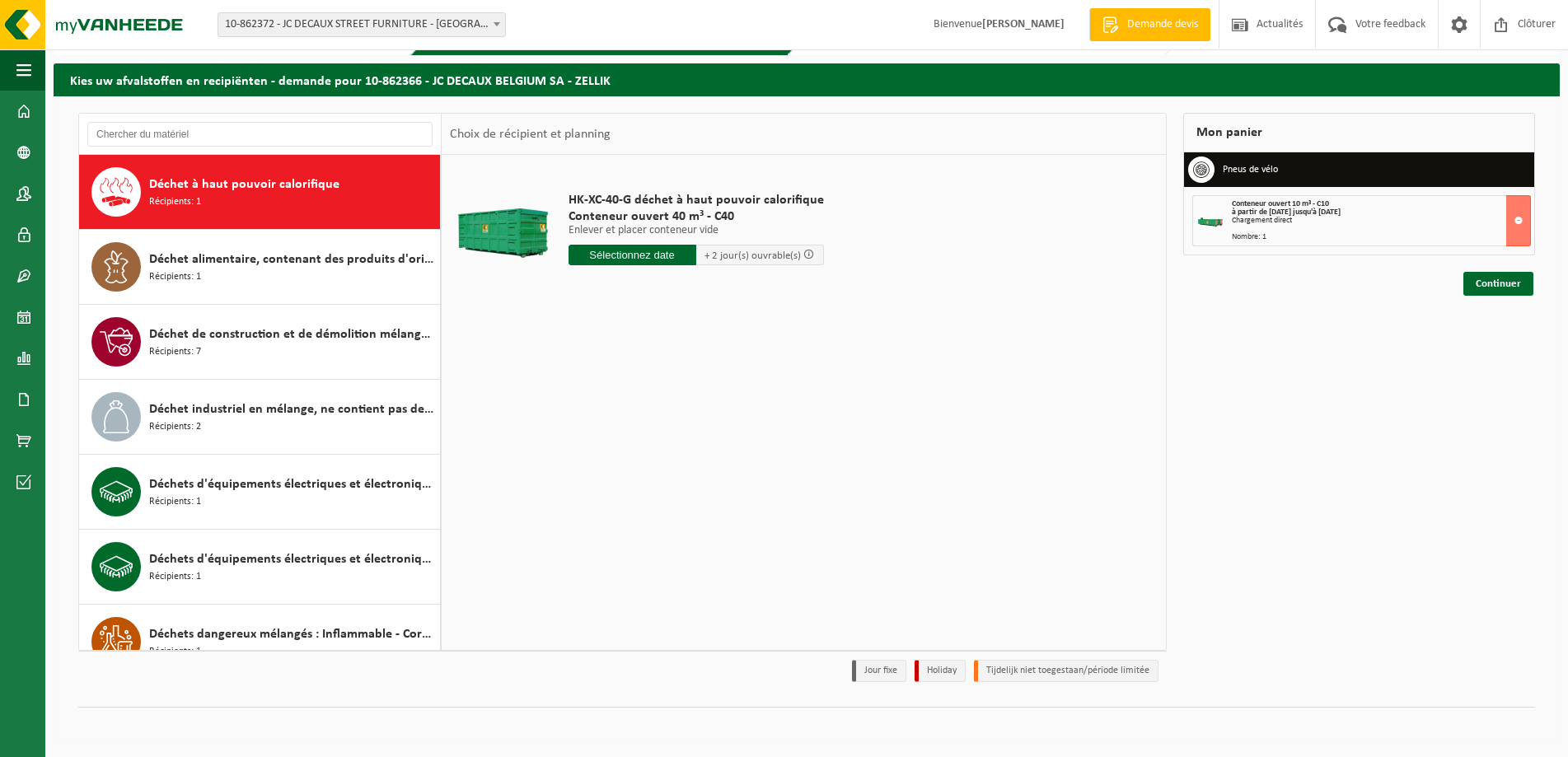
click at [622, 254] on input "text" at bounding box center [632, 255] width 127 height 21
click at [757, 290] on icon at bounding box center [755, 293] width 27 height 27
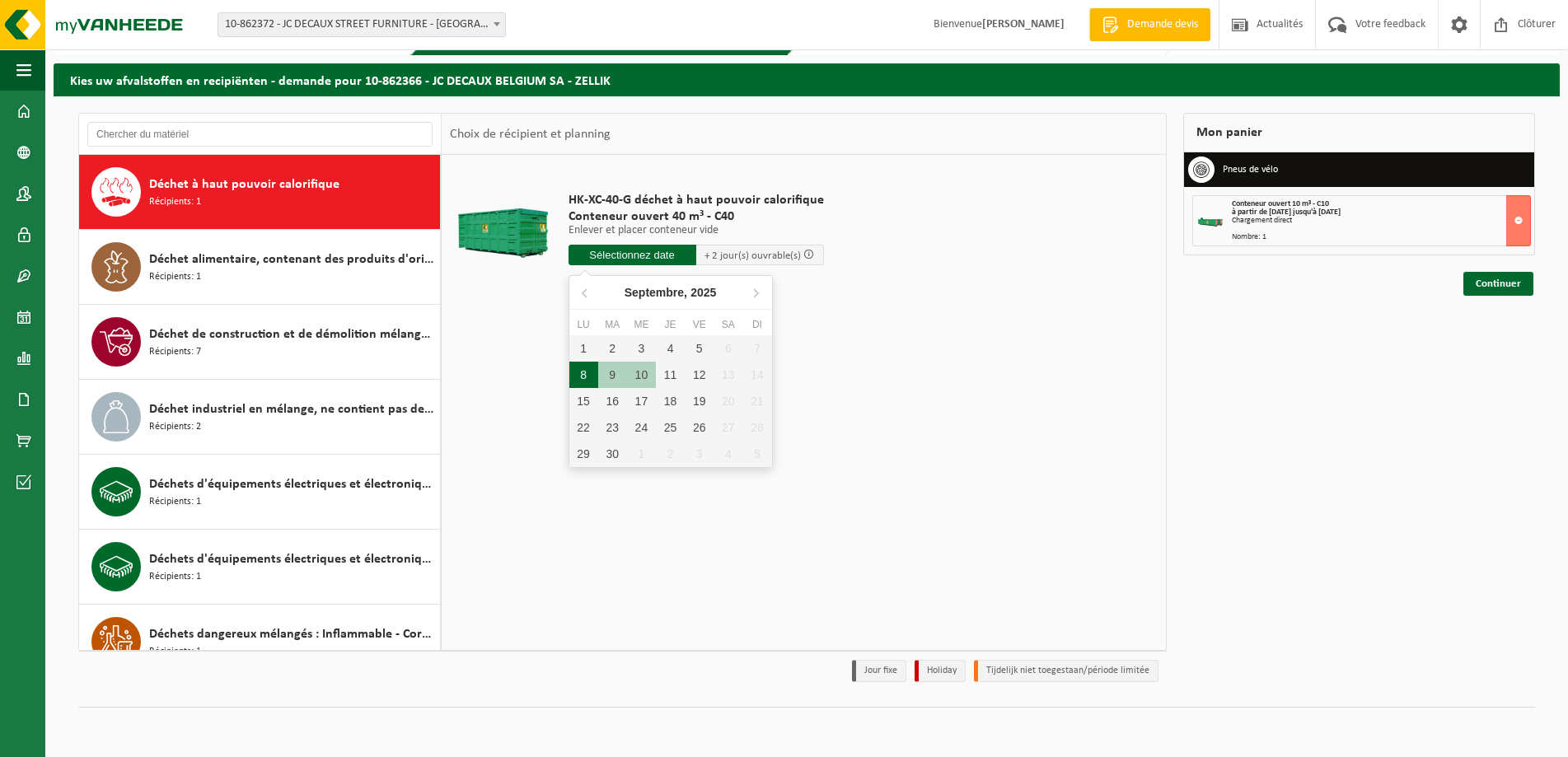
click at [581, 372] on div "8" at bounding box center [583, 375] width 29 height 27
type input "à partir de 2025-09-08"
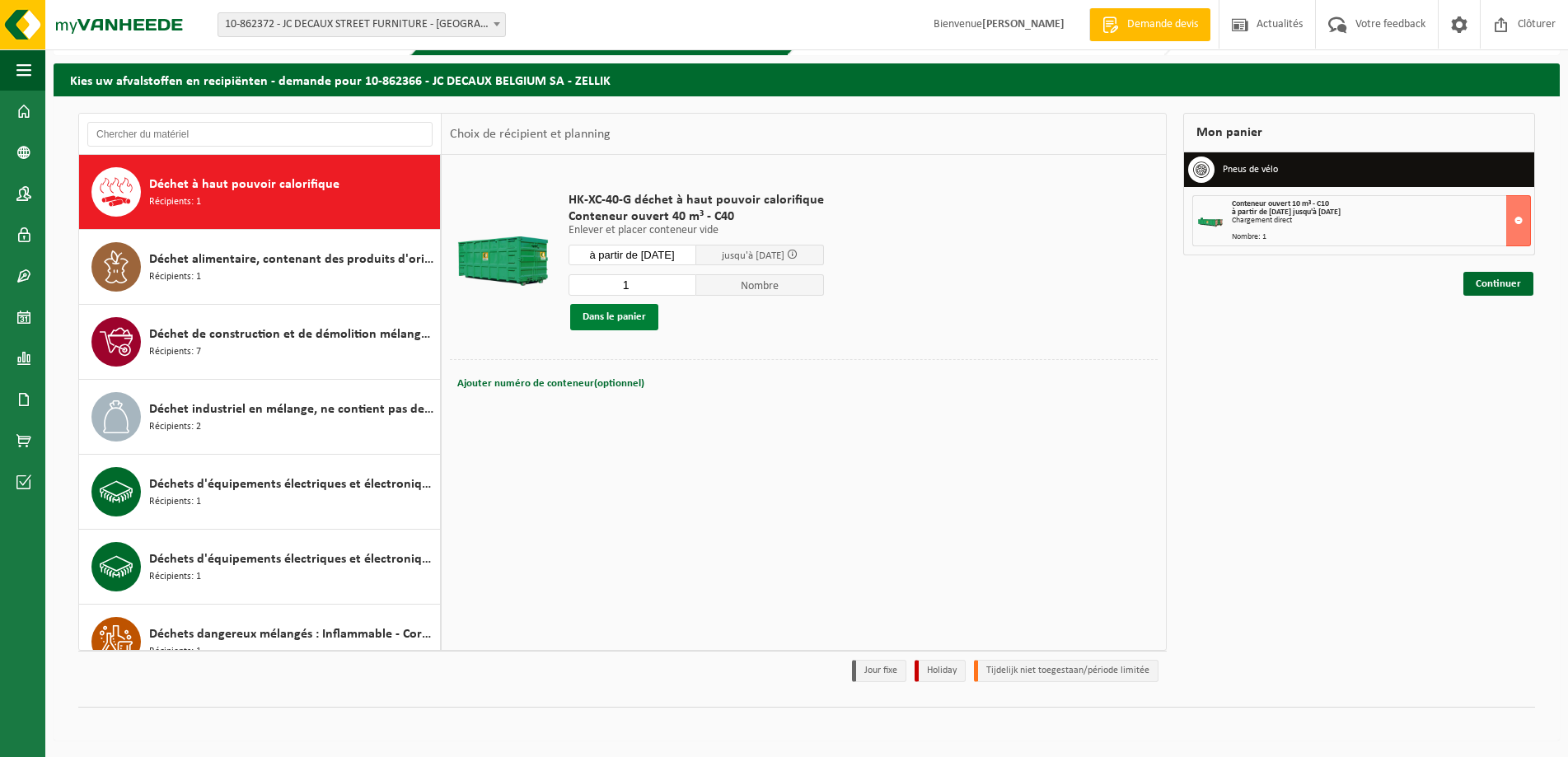
click at [613, 317] on button "Dans le panier" at bounding box center [614, 317] width 88 height 27
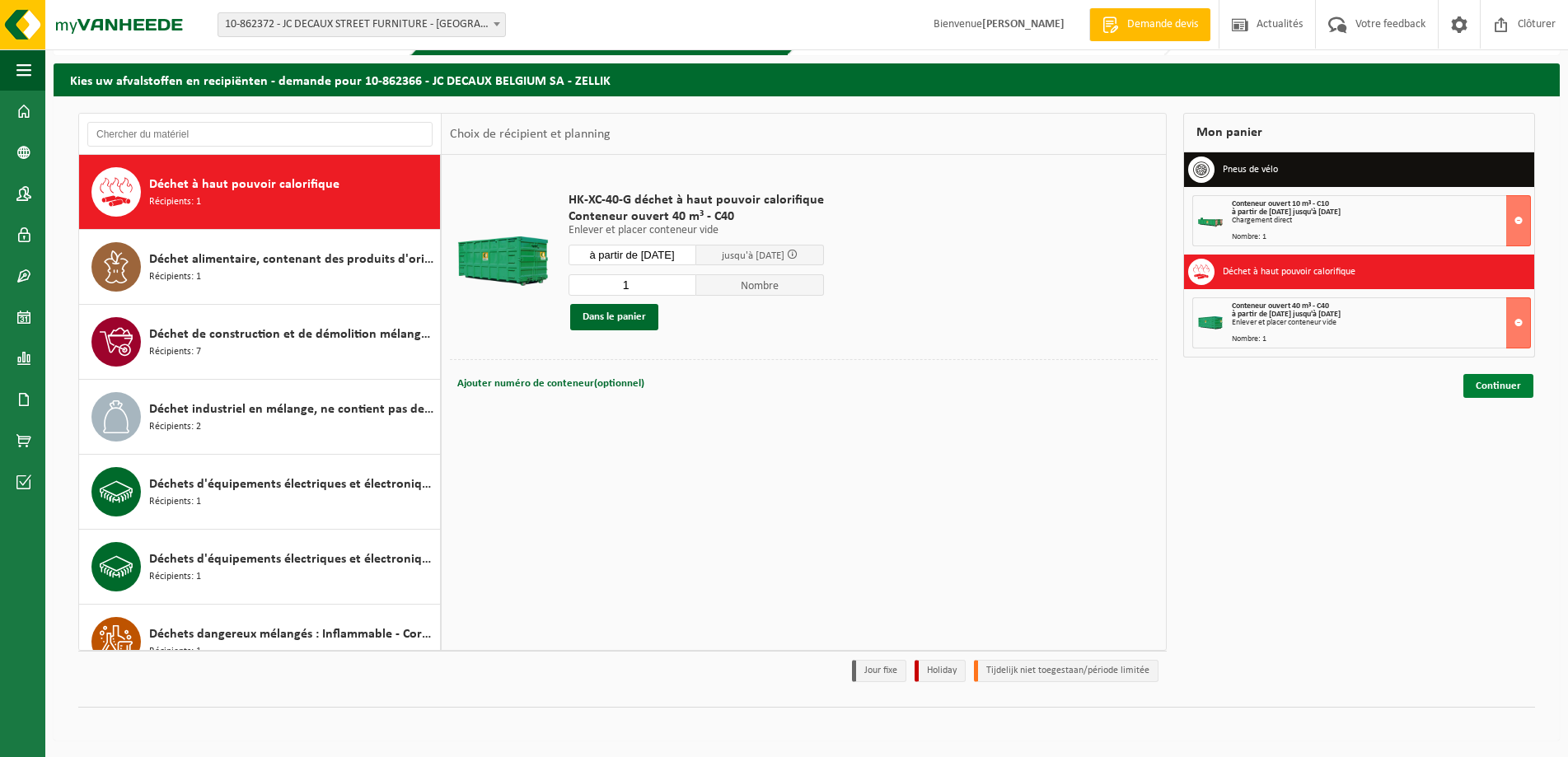
click at [1508, 381] on link "Continuer" at bounding box center [1499, 386] width 70 height 24
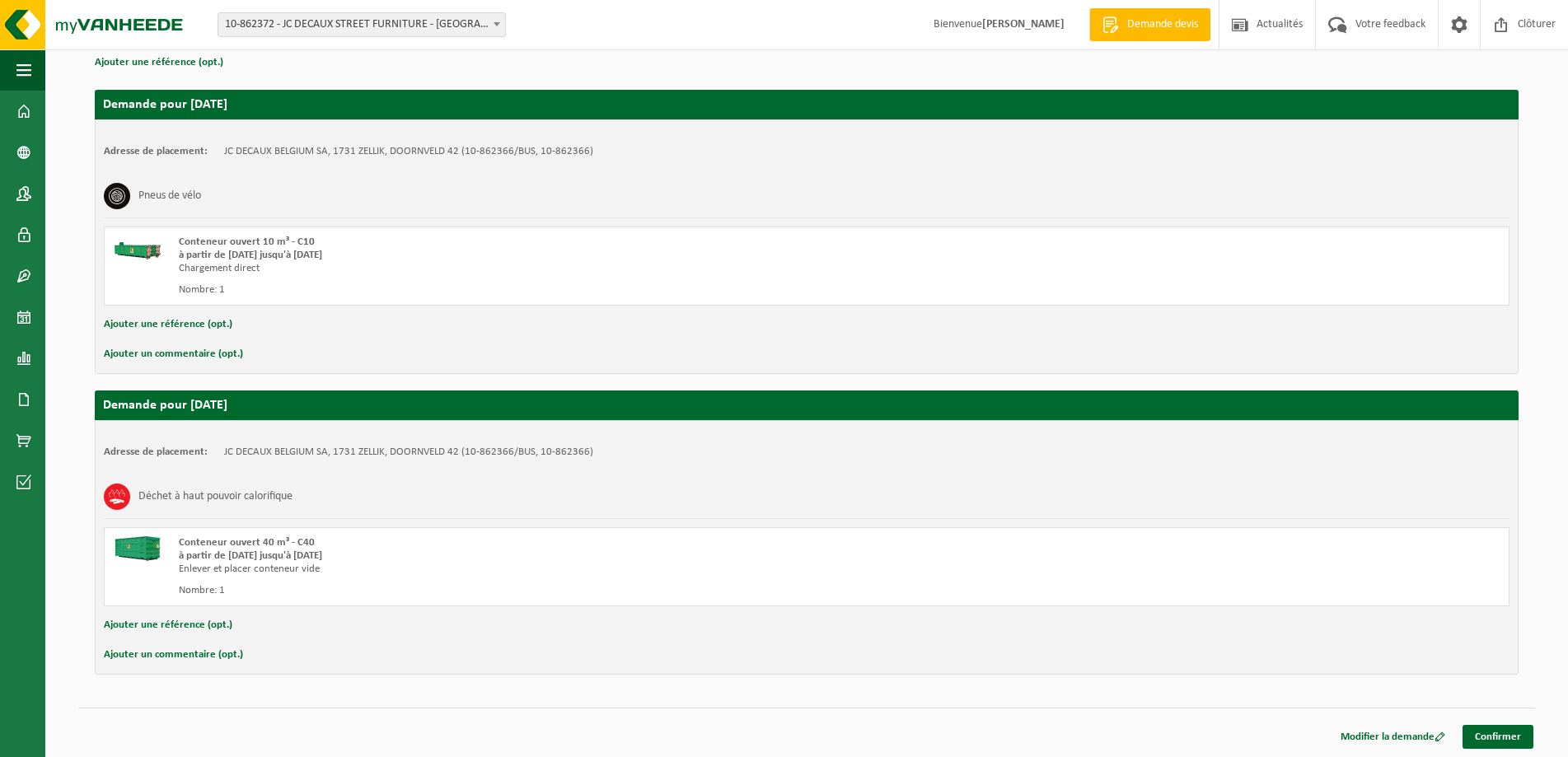
scroll to position [251, 0]
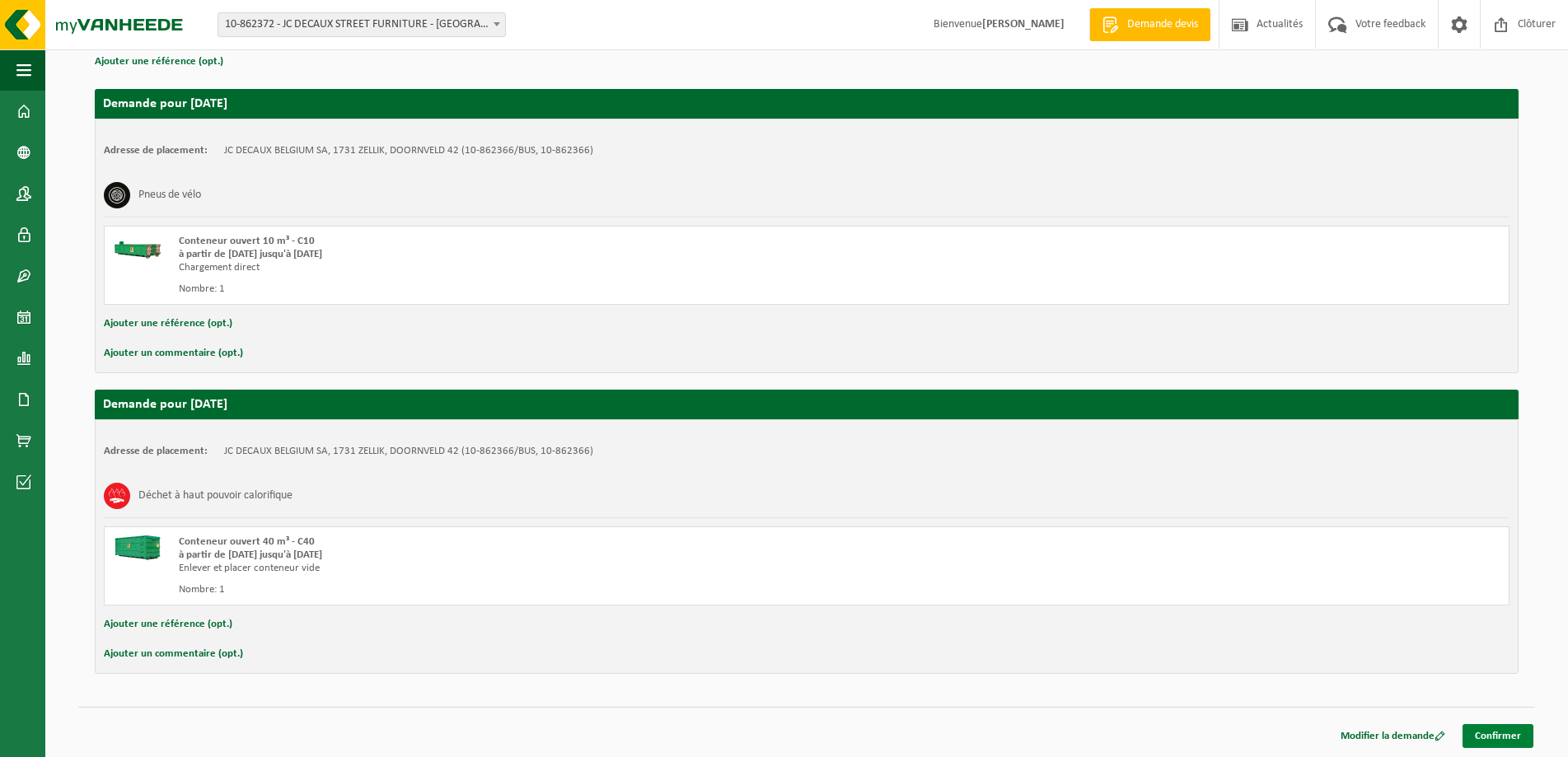
click at [1500, 733] on link "Confirmer" at bounding box center [1498, 735] width 71 height 24
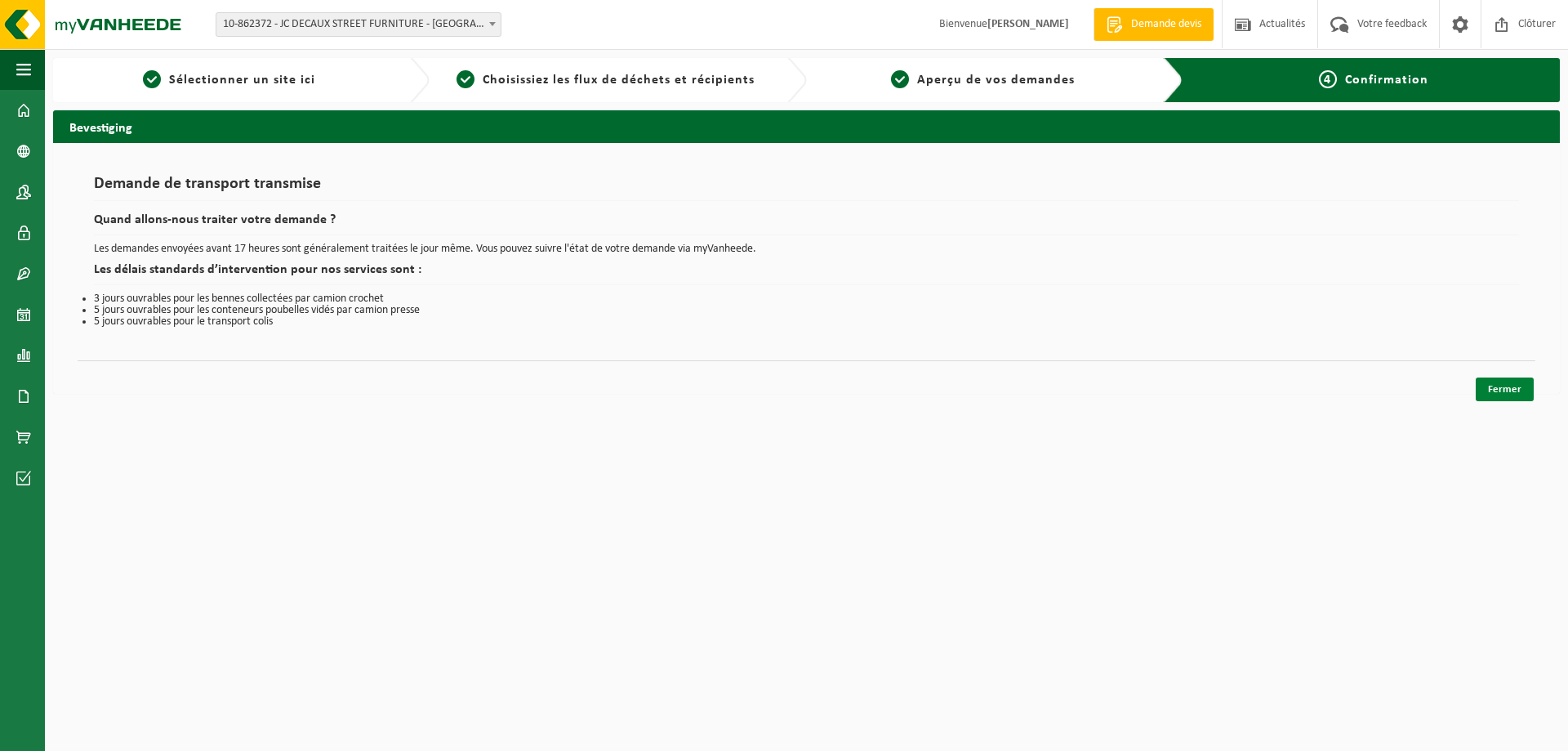
click at [1515, 389] on link "Fermer" at bounding box center [1505, 389] width 58 height 24
